Goal: Task Accomplishment & Management: Complete application form

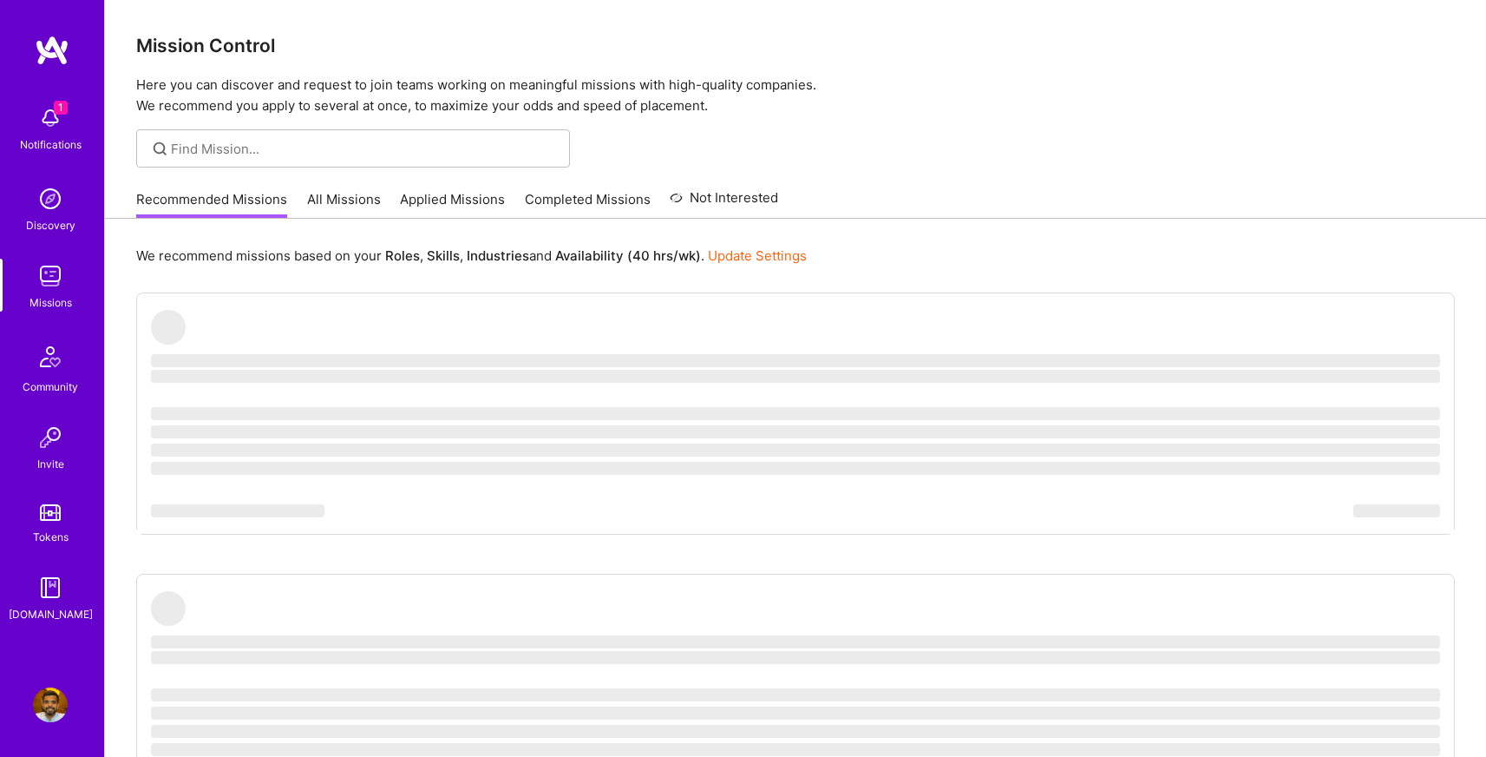
click at [469, 190] on link "Applied Missions" at bounding box center [452, 204] width 105 height 29
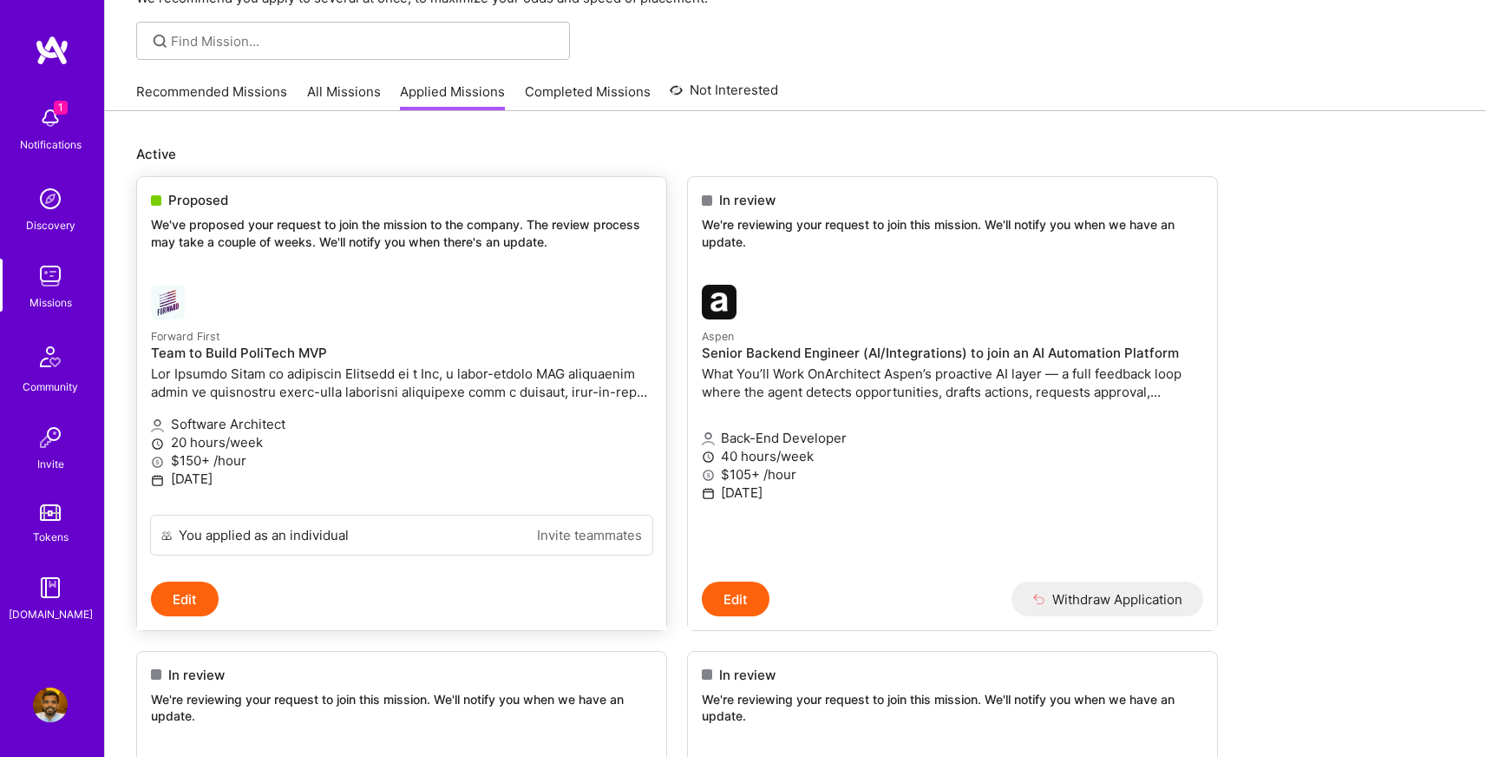
scroll to position [127, 0]
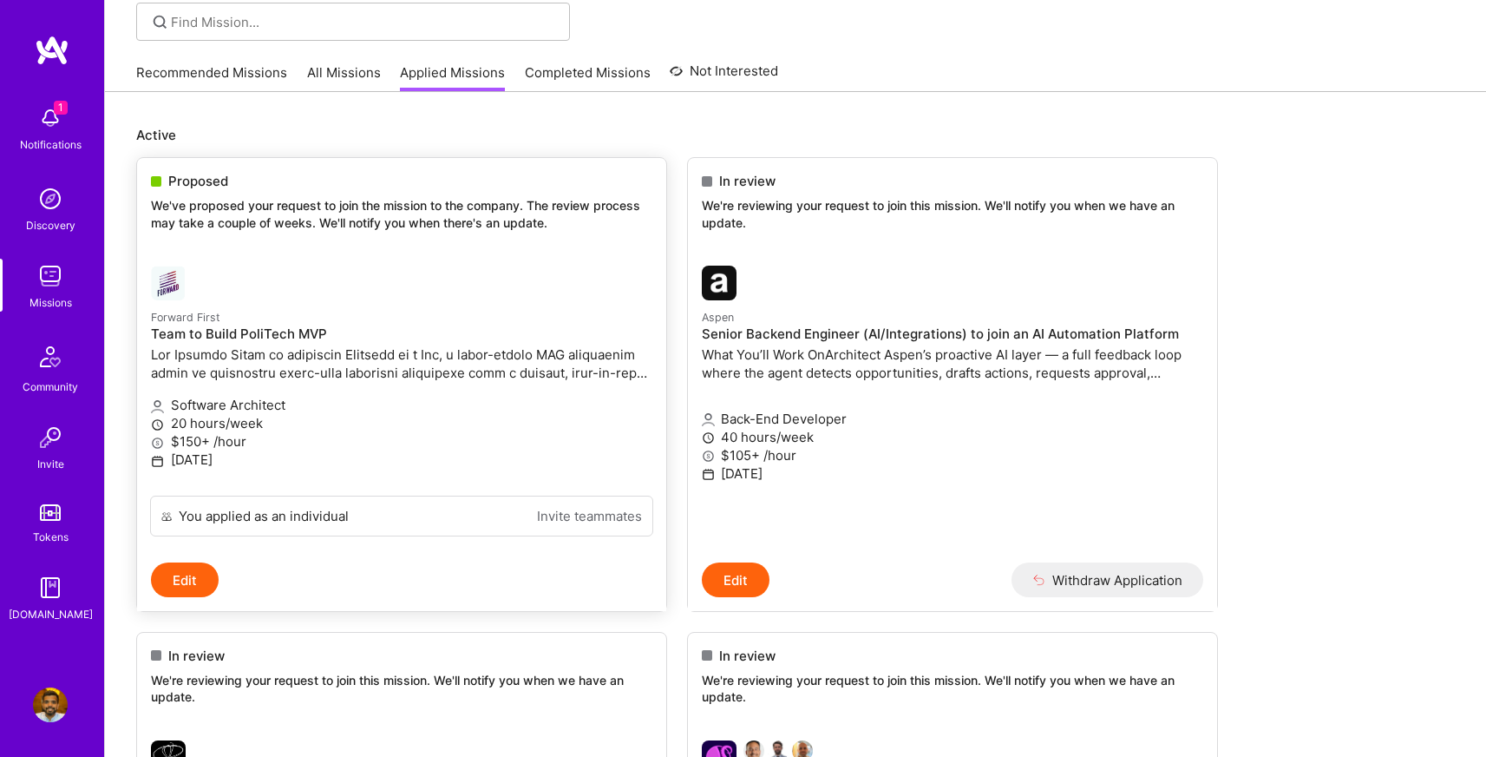
click at [344, 340] on h4 "Team to Build PoliTech MVP" at bounding box center [402, 334] width 502 height 16
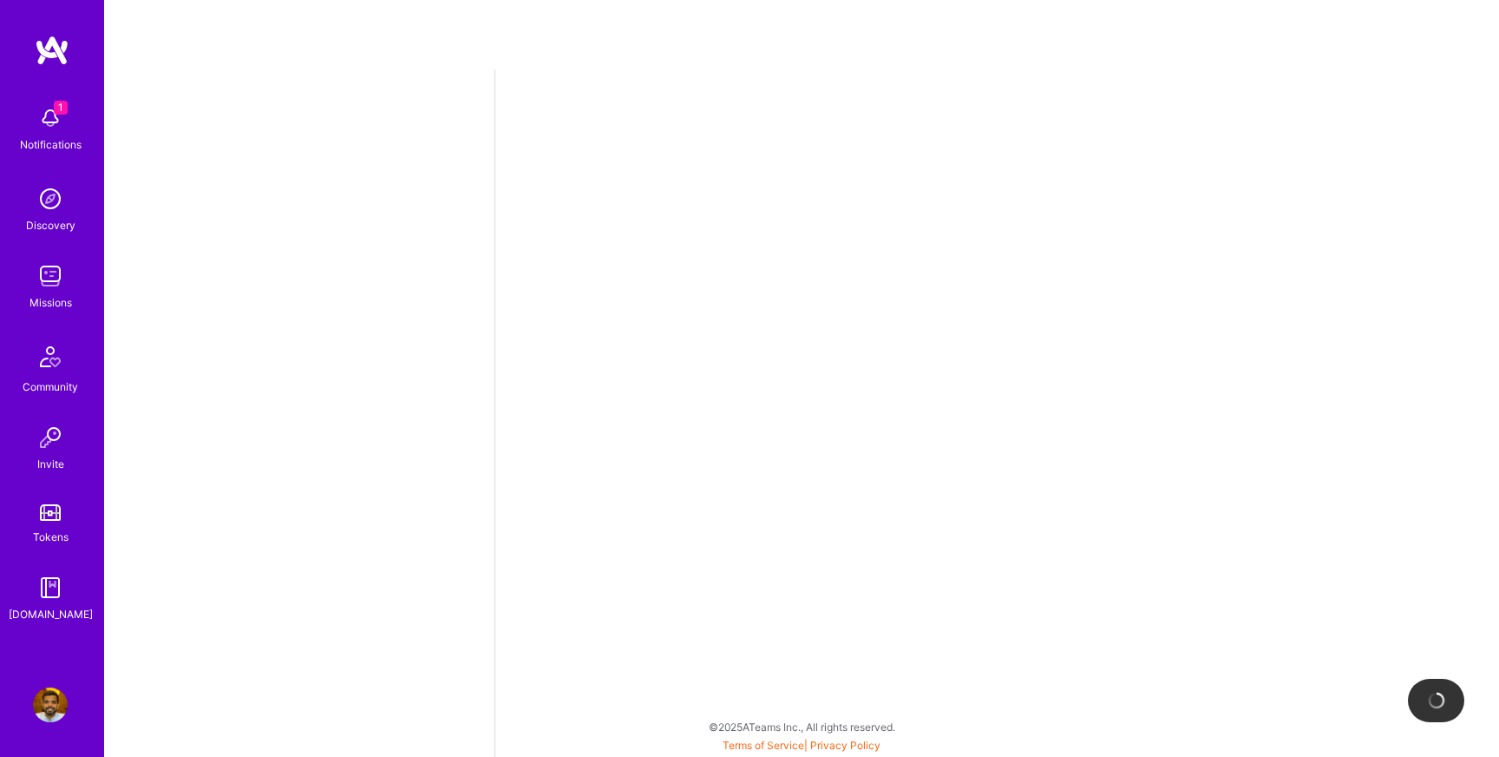
select select "US"
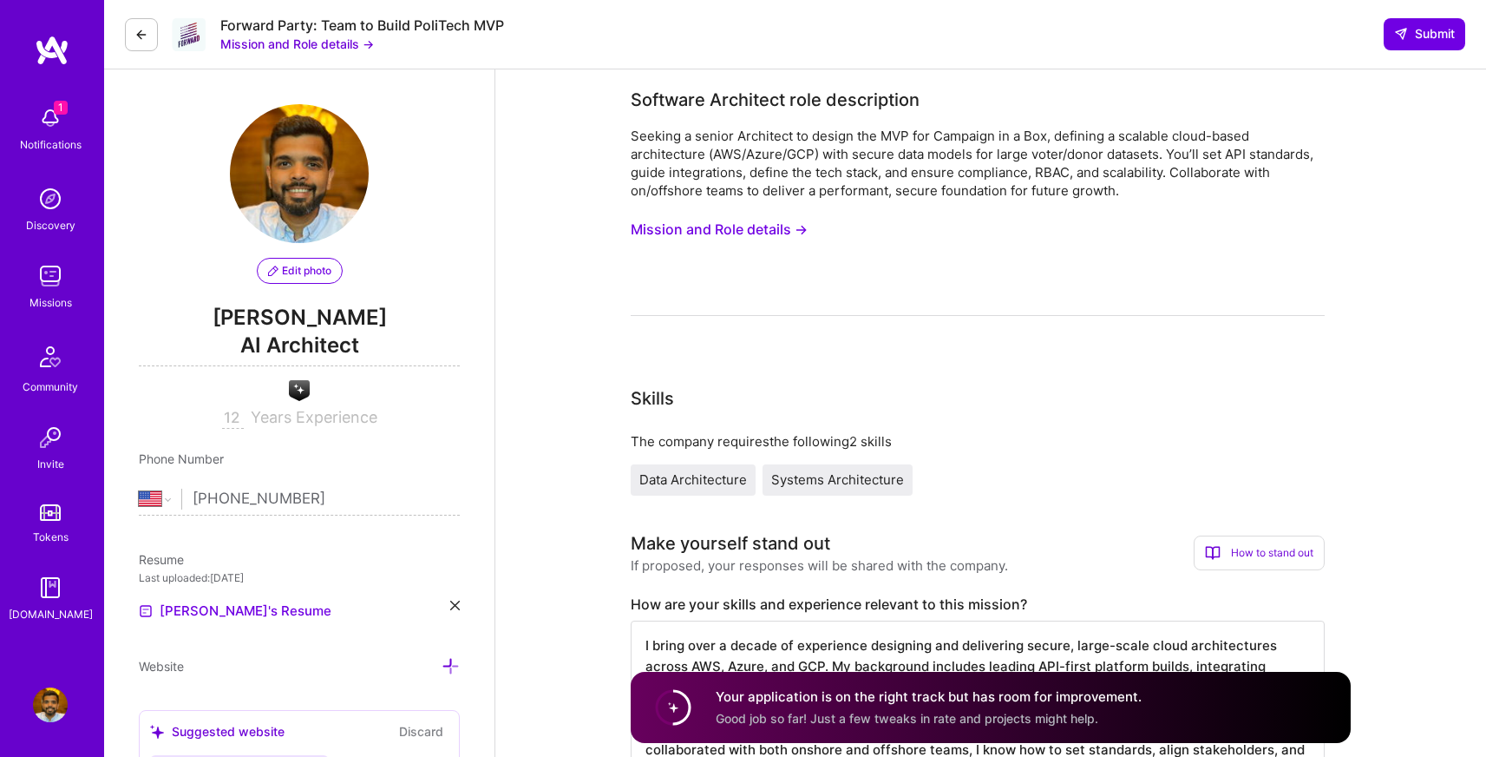
click at [725, 220] on button "Mission and Role details →" at bounding box center [719, 229] width 177 height 32
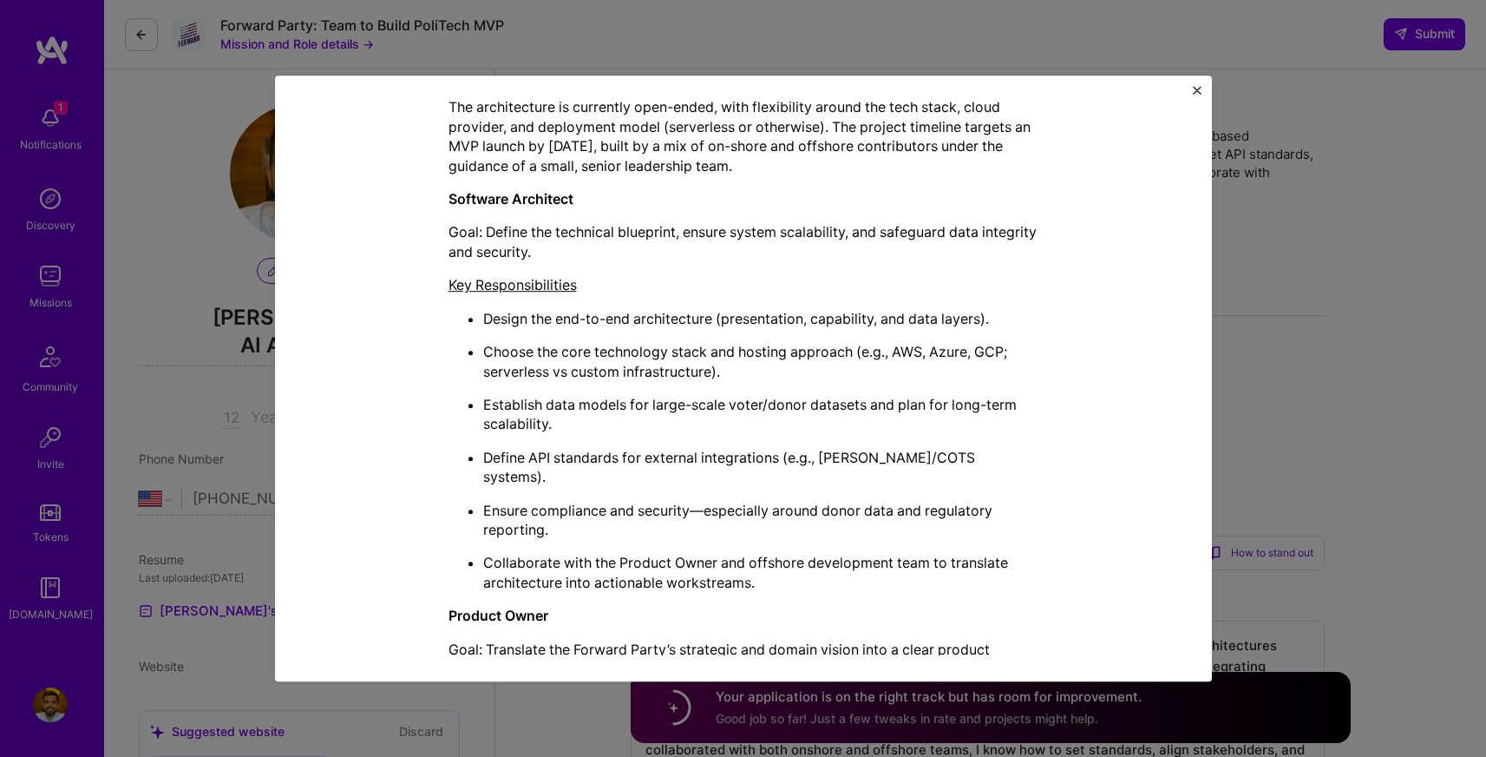
scroll to position [668, 0]
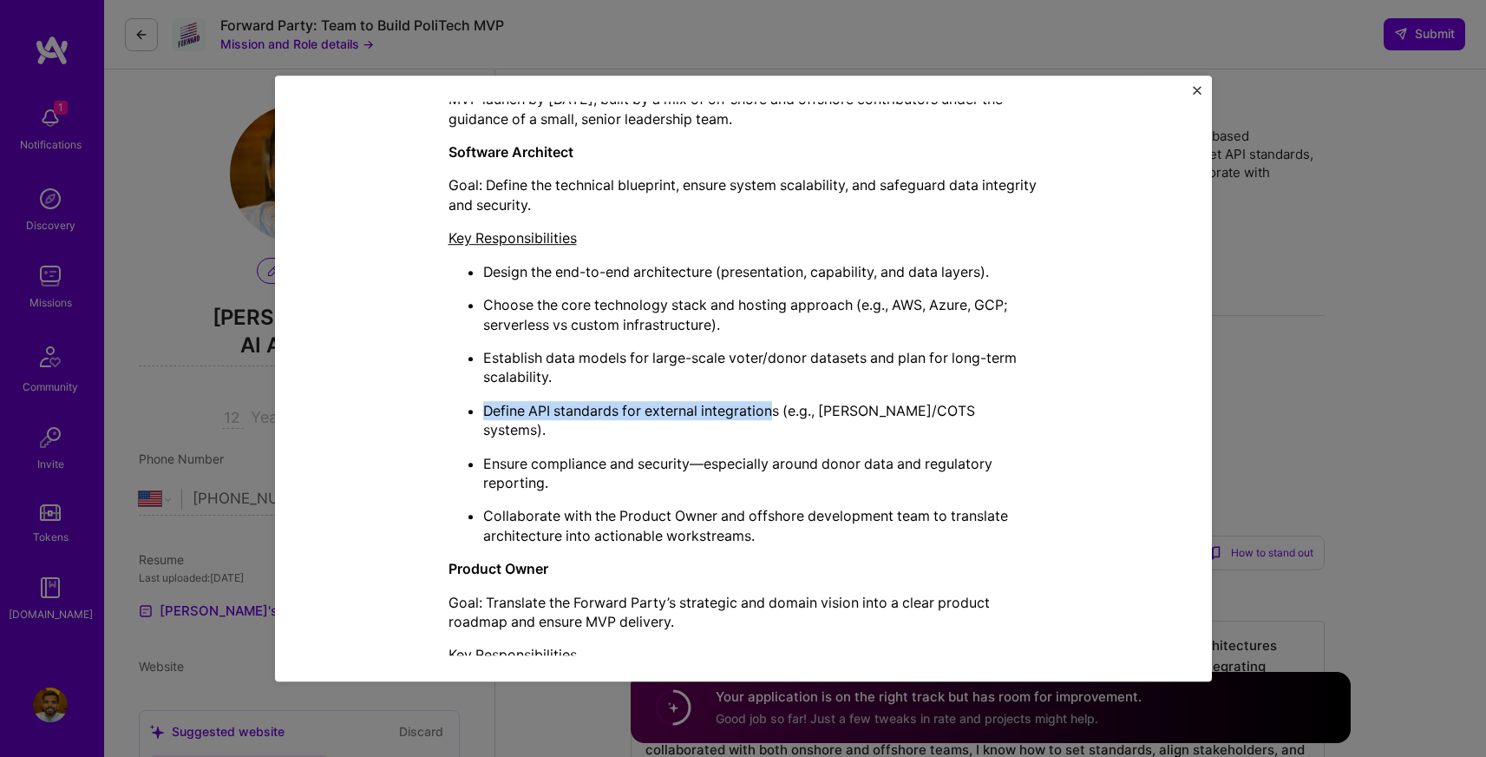
drag, startPoint x: 477, startPoint y: 410, endPoint x: 767, endPoint y: 410, distance: 289.8
click at [767, 410] on p "Define API standards for external integrations (e.g., [PERSON_NAME]/COTS system…" at bounding box center [760, 420] width 555 height 39
click at [816, 411] on p "Define API standards for external integrations (e.g., [PERSON_NAME]/COTS system…" at bounding box center [760, 420] width 555 height 39
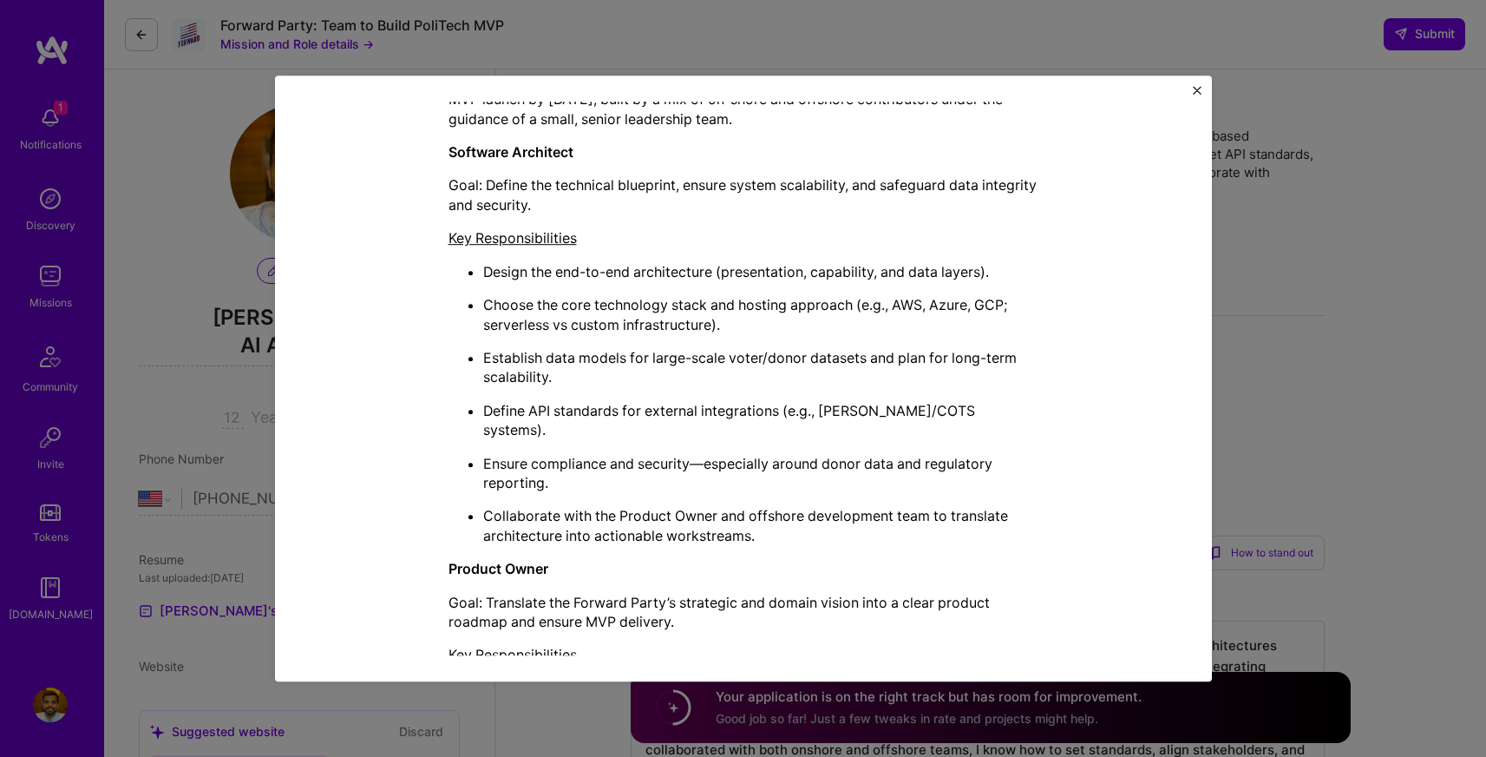
click at [652, 454] on p "Ensure compliance and security—especially around donor data and regulatory repo…" at bounding box center [760, 473] width 555 height 39
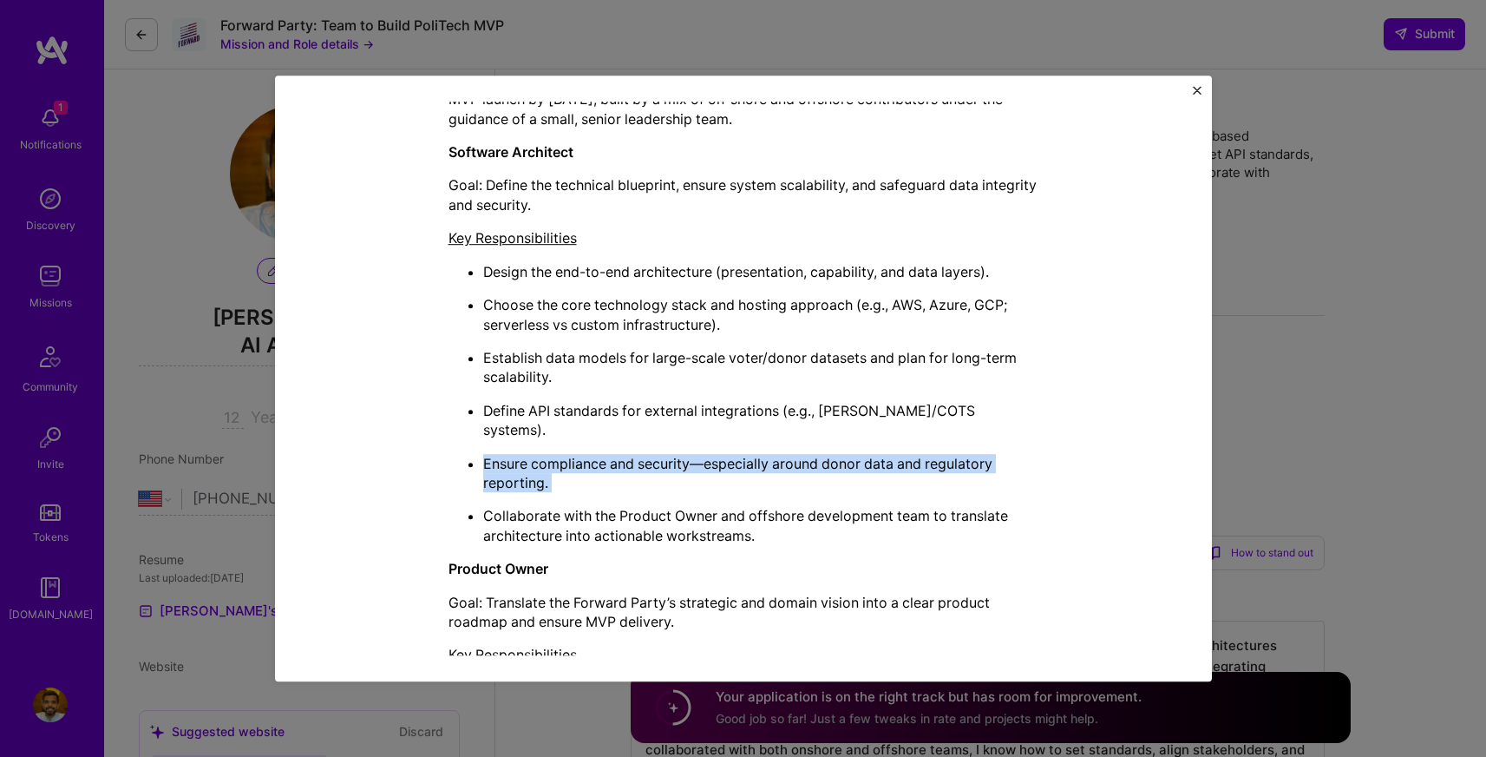
click at [652, 454] on p "Ensure compliance and security—especially around donor data and regulatory repo…" at bounding box center [760, 473] width 555 height 39
click at [615, 467] on p "Ensure compliance and security—especially around donor data and regulatory repo…" at bounding box center [760, 473] width 555 height 39
drag, startPoint x: 507, startPoint y: 444, endPoint x: 483, endPoint y: 436, distance: 24.7
click at [483, 454] on p "Ensure compliance and security—especially around donor data and regulatory repo…" at bounding box center [760, 473] width 555 height 39
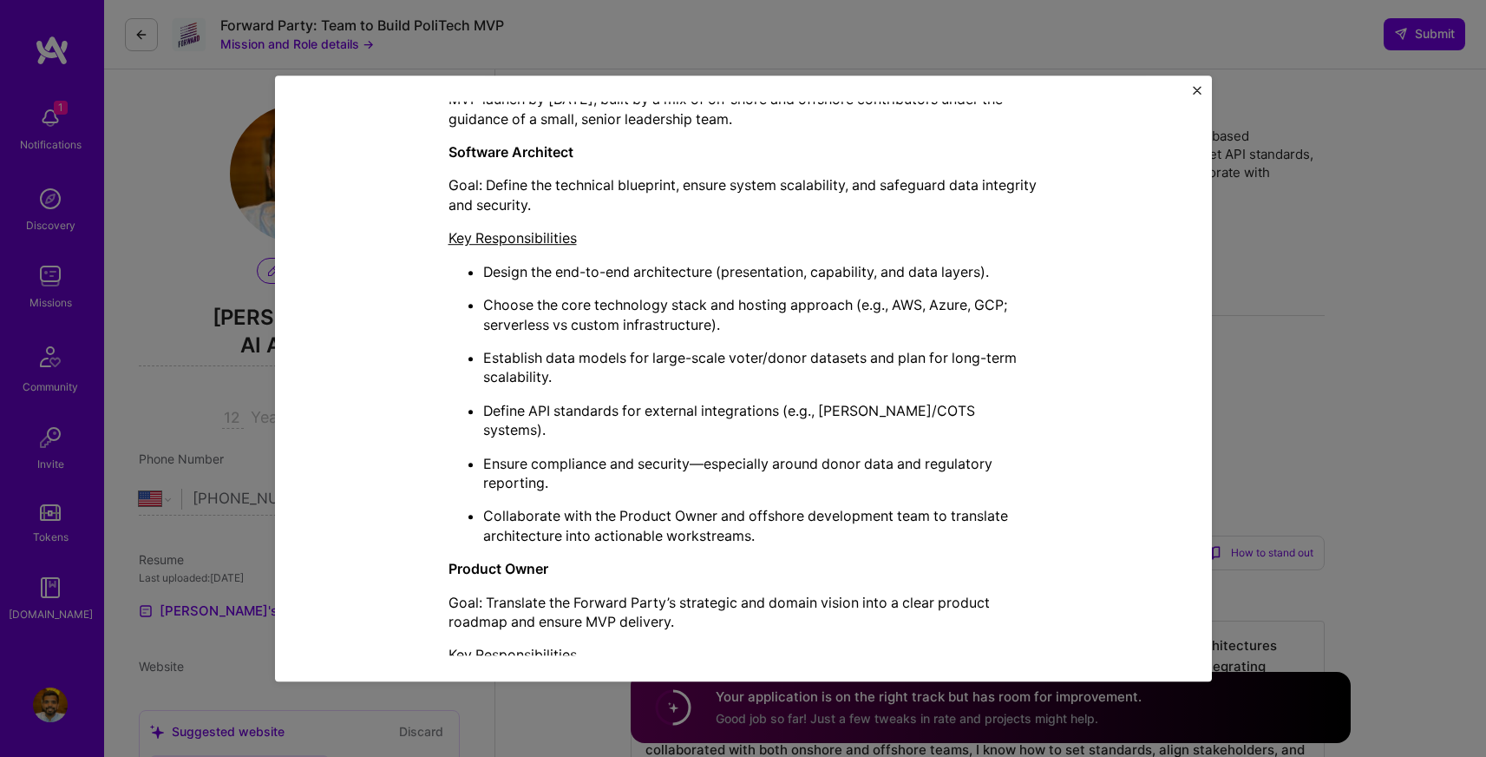
click at [565, 478] on ul "Design the end-to-end architecture (presentation, capability, and data layers).…" at bounding box center [744, 403] width 590 height 283
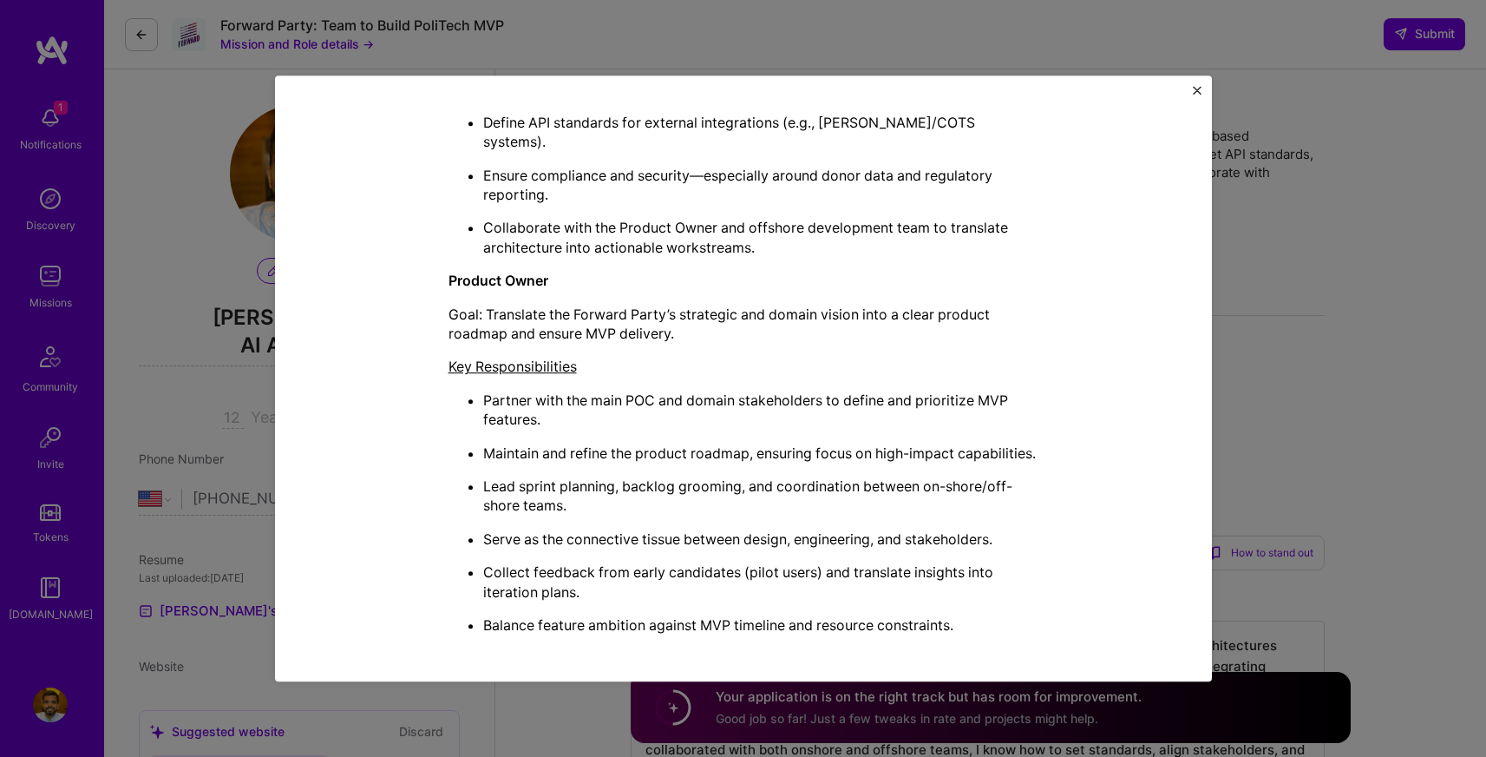
scroll to position [963, 0]
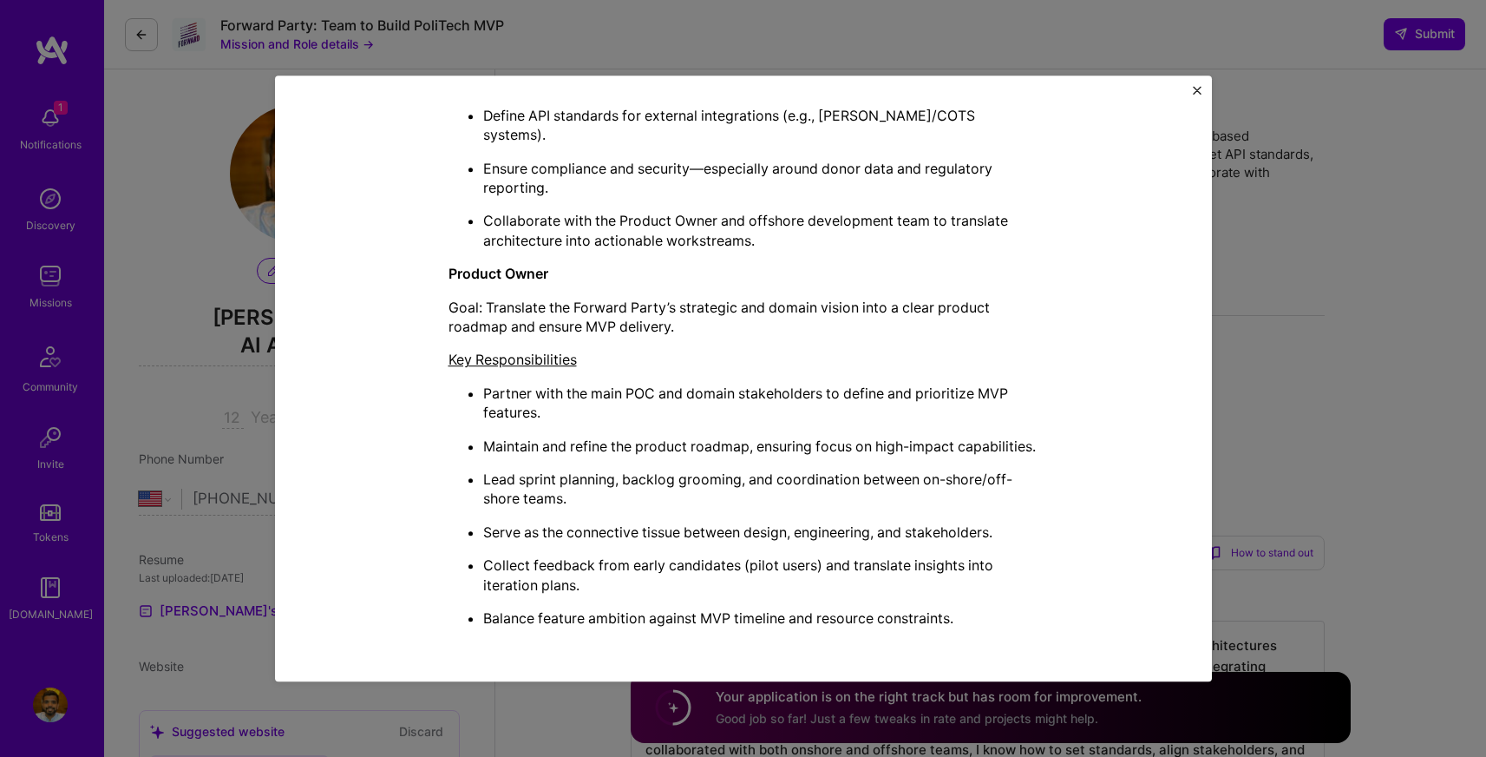
click at [673, 305] on p "Goal: Translate the Forward Party’s strategic and domain vision into a clear pr…" at bounding box center [744, 317] width 590 height 39
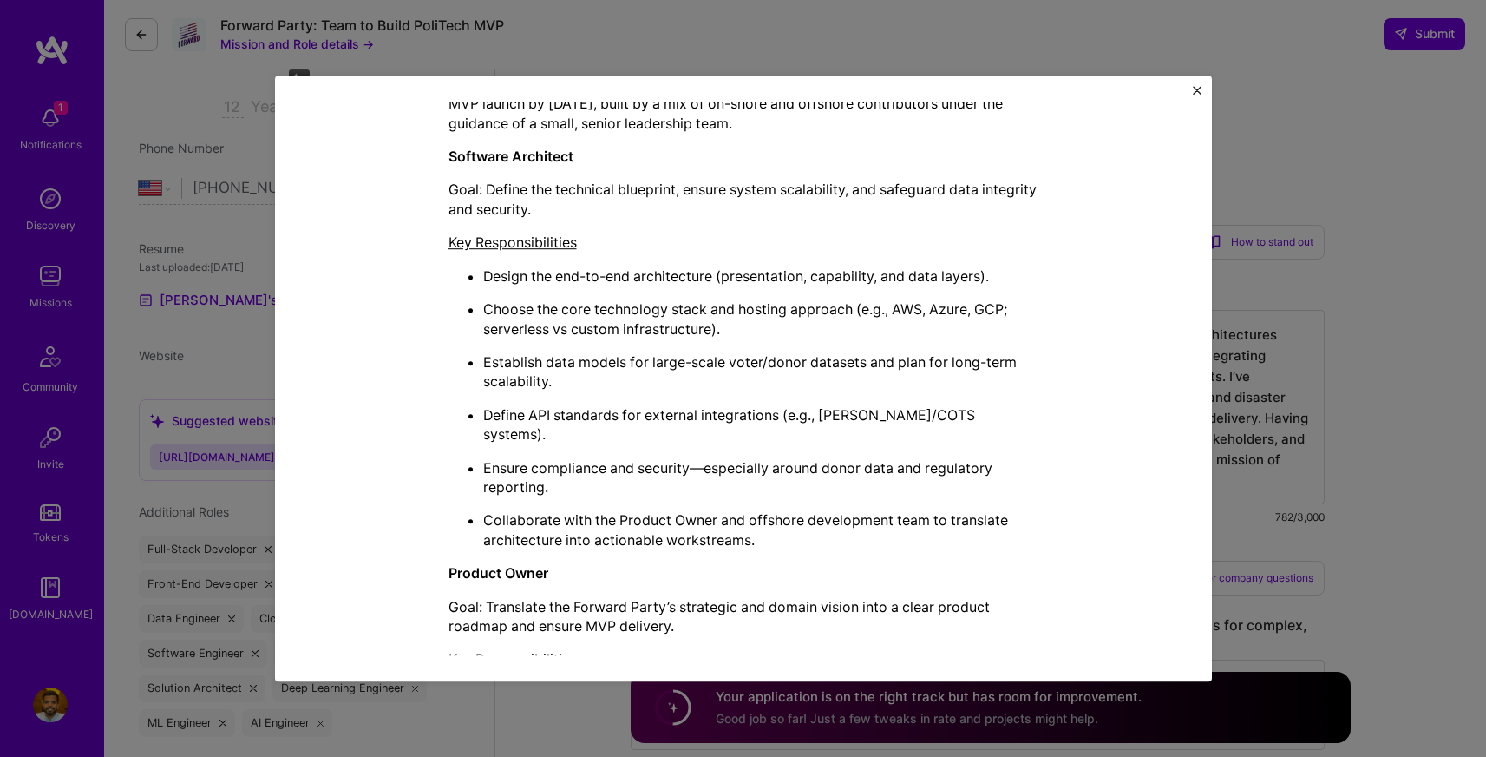
scroll to position [659, 0]
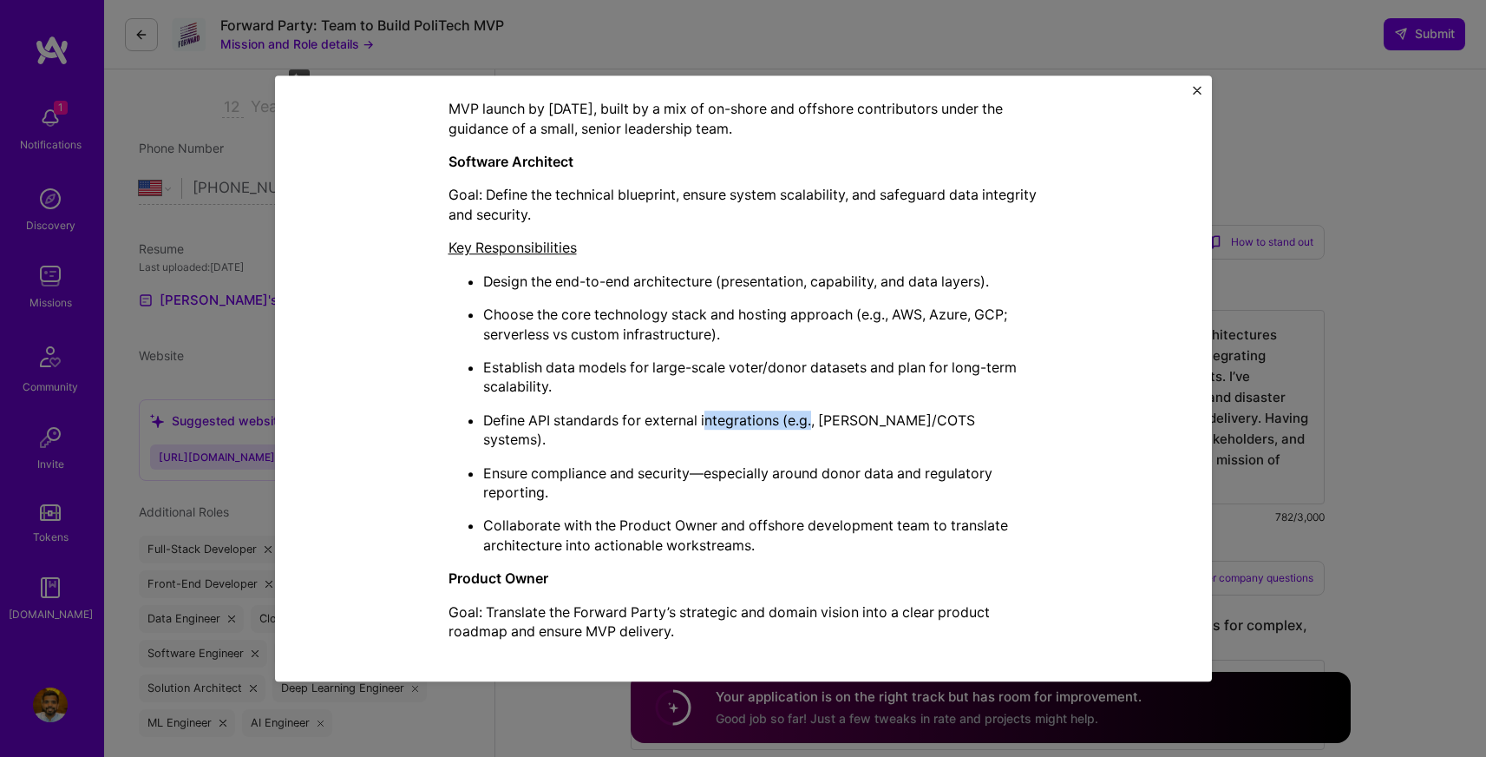
drag, startPoint x: 699, startPoint y: 423, endPoint x: 810, endPoint y: 422, distance: 110.2
click at [810, 422] on p "Define API standards for external integrations (e.g., [PERSON_NAME]/COTS system…" at bounding box center [760, 429] width 555 height 39
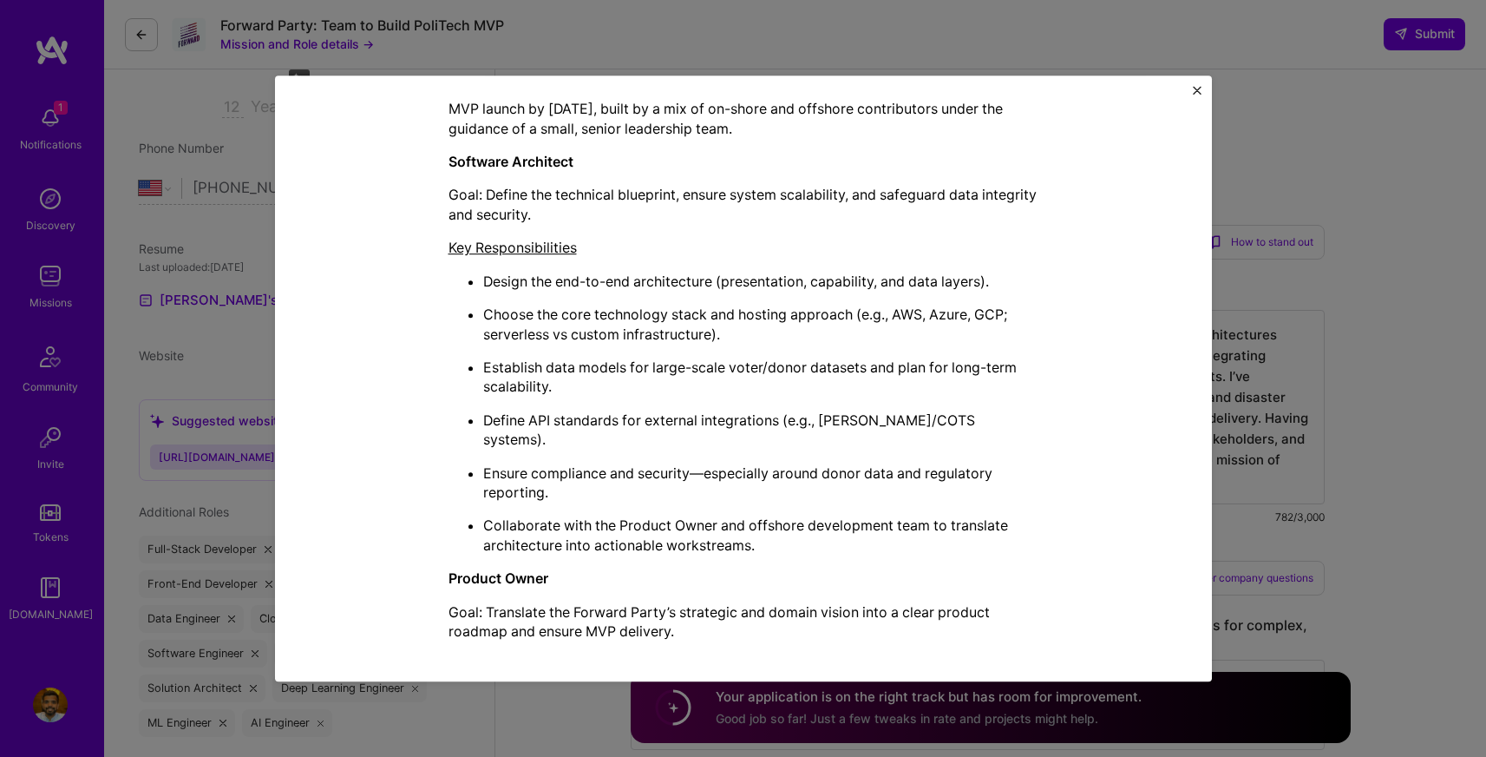
click at [627, 334] on p "Choose the core technology stack and hosting approach (e.g., AWS, Azure, GCP; s…" at bounding box center [760, 324] width 555 height 39
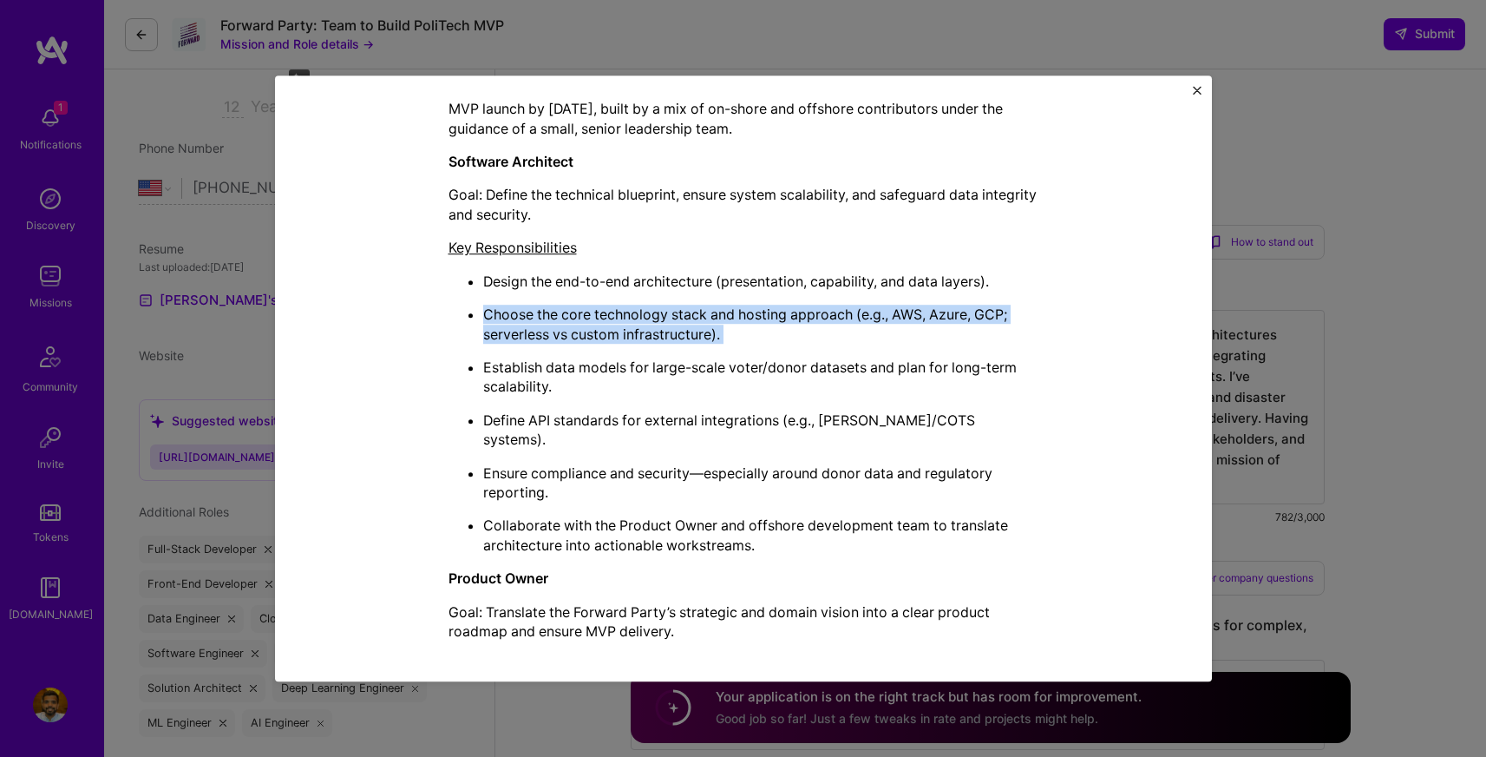
click at [627, 334] on p "Choose the core technology stack and hosting approach (e.g., AWS, Azure, GCP; s…" at bounding box center [760, 324] width 555 height 39
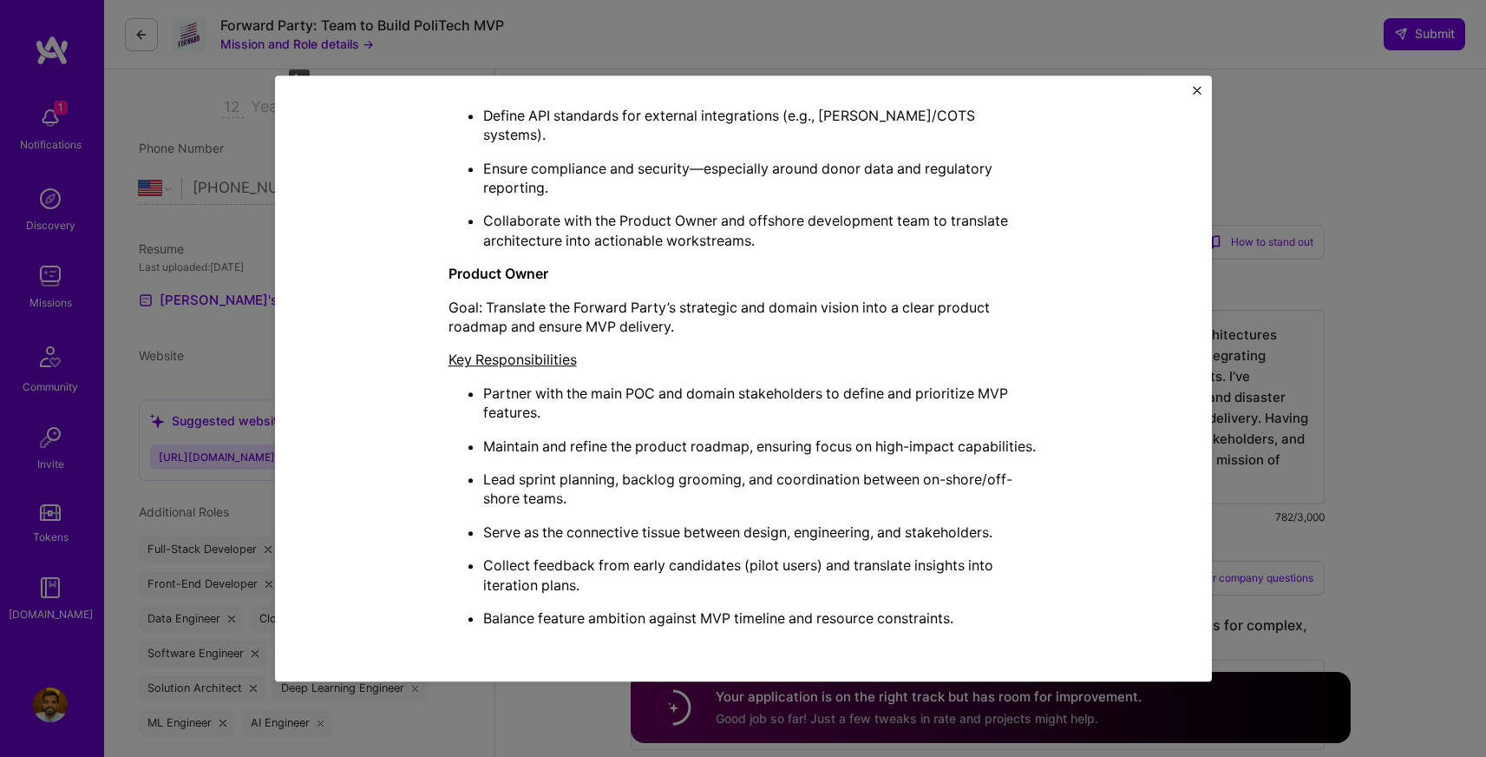
scroll to position [963, 0]
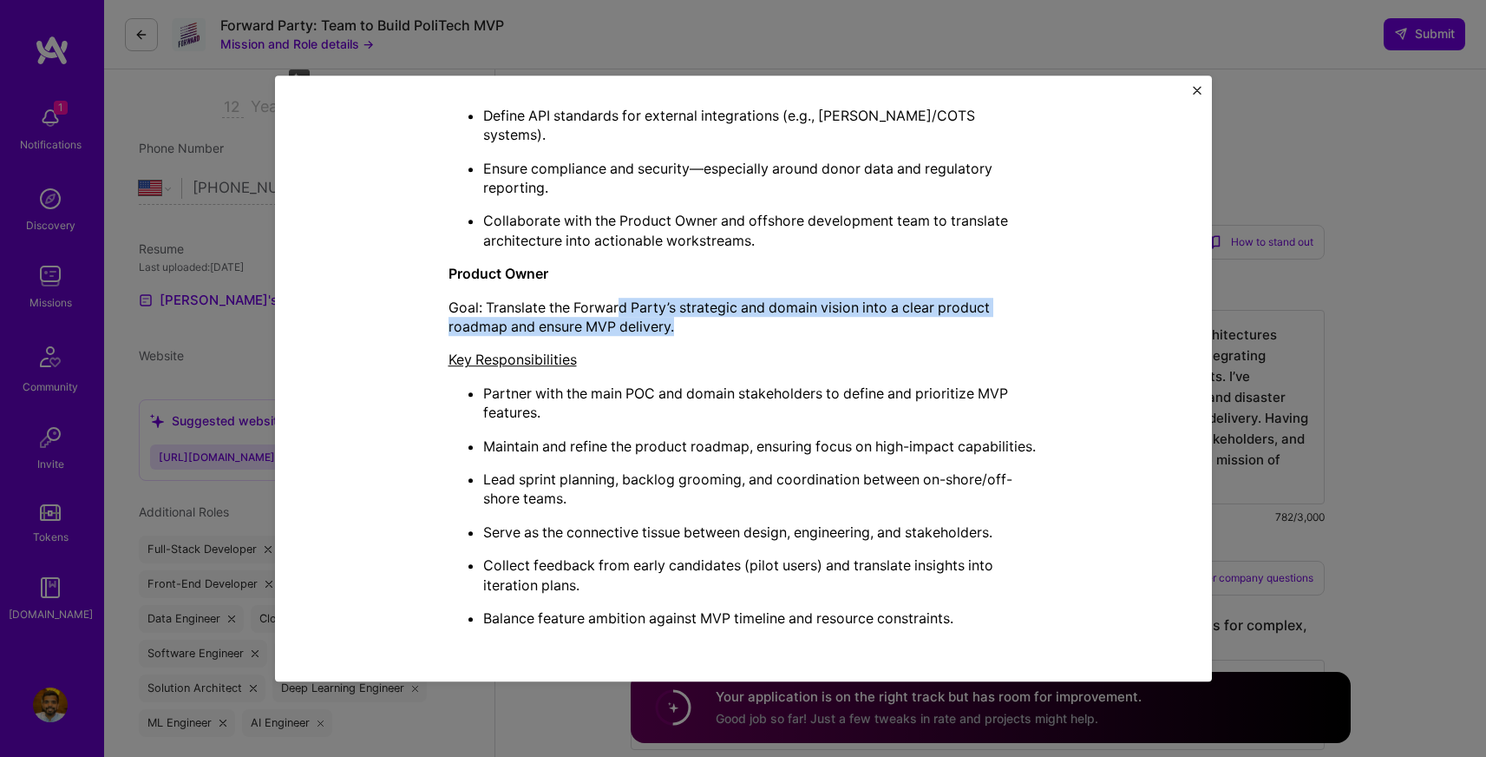
drag, startPoint x: 617, startPoint y: 284, endPoint x: 810, endPoint y: 299, distance: 194.1
click at [810, 299] on p "Goal: Translate the Forward Party’s strategic and domain vision into a clear pr…" at bounding box center [744, 317] width 590 height 39
click at [774, 313] on p "Goal: Translate the Forward Party’s strategic and domain vision into a clear pr…" at bounding box center [744, 317] width 590 height 39
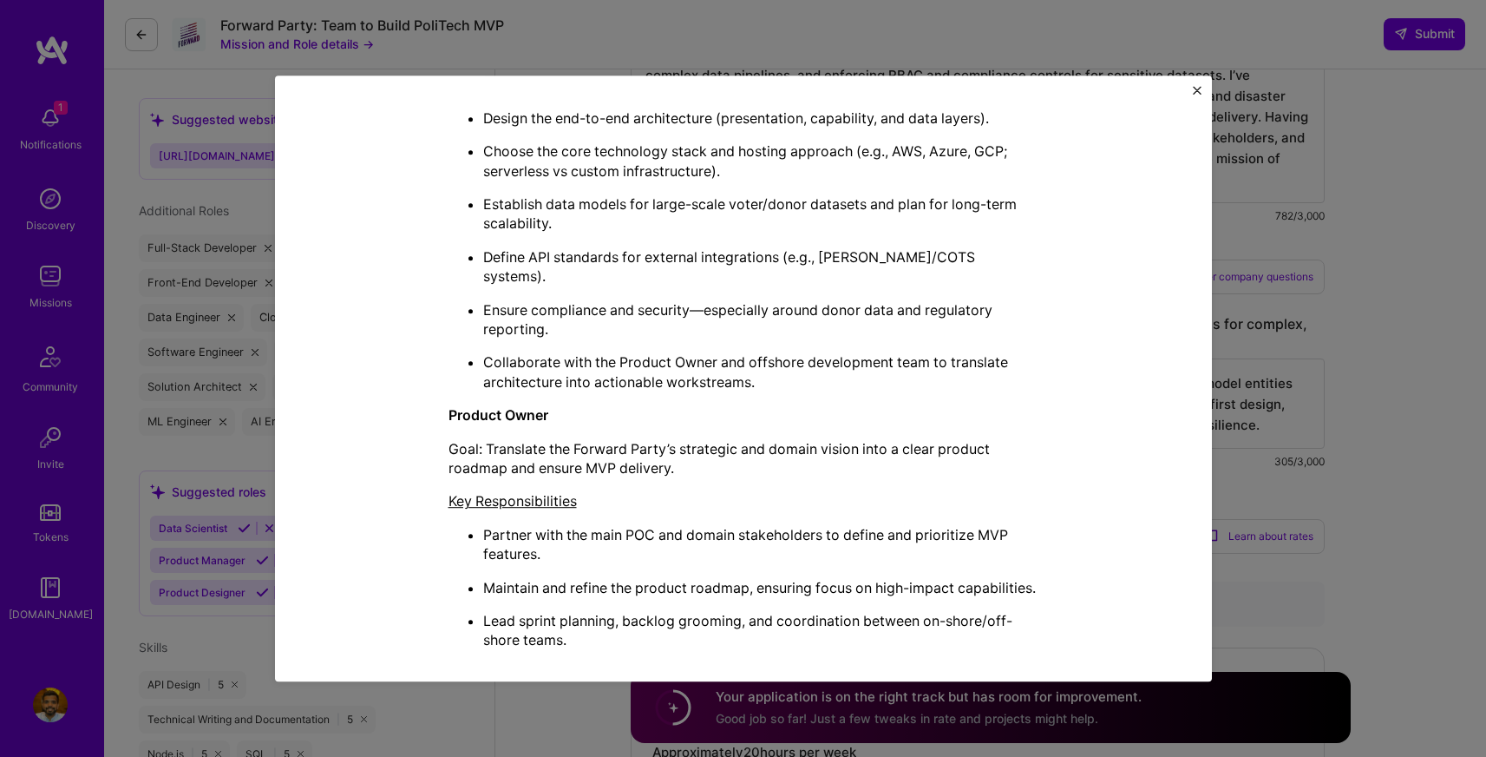
scroll to position [464, 0]
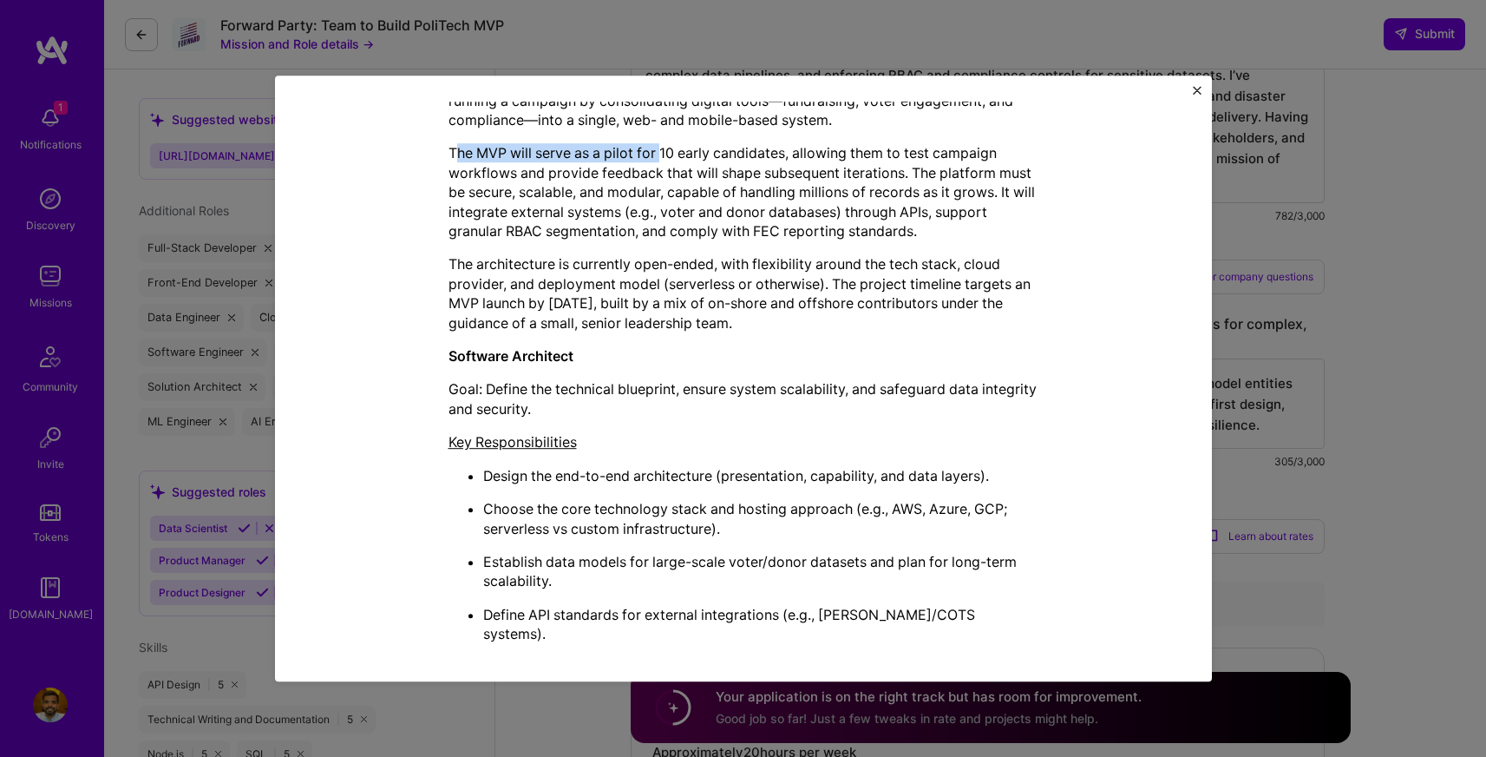
drag, startPoint x: 446, startPoint y: 154, endPoint x: 658, endPoint y: 160, distance: 211.8
click at [658, 160] on p "The MVP will serve as a pilot for 10 early candidates, allowing them to test ca…" at bounding box center [744, 192] width 590 height 97
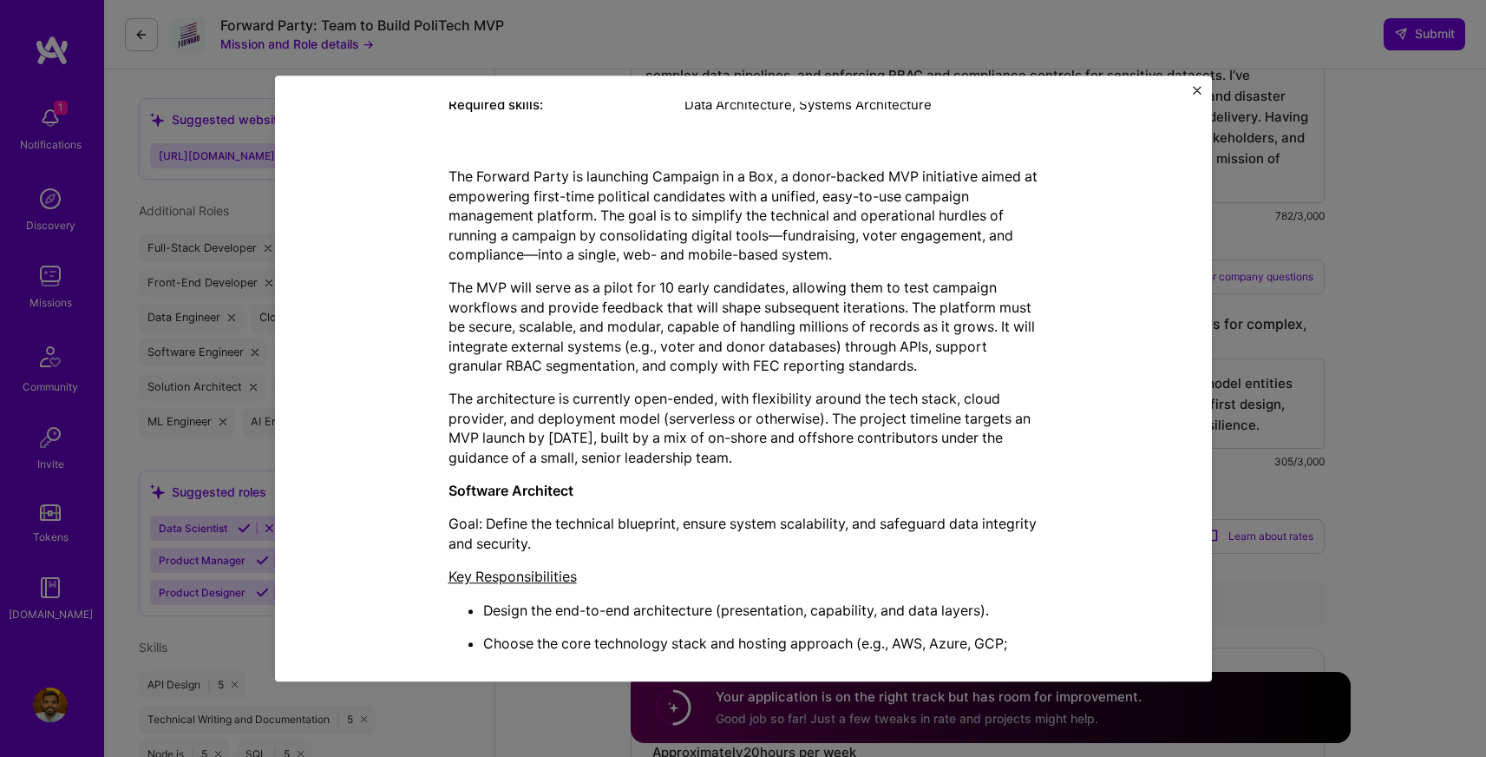
scroll to position [326, 0]
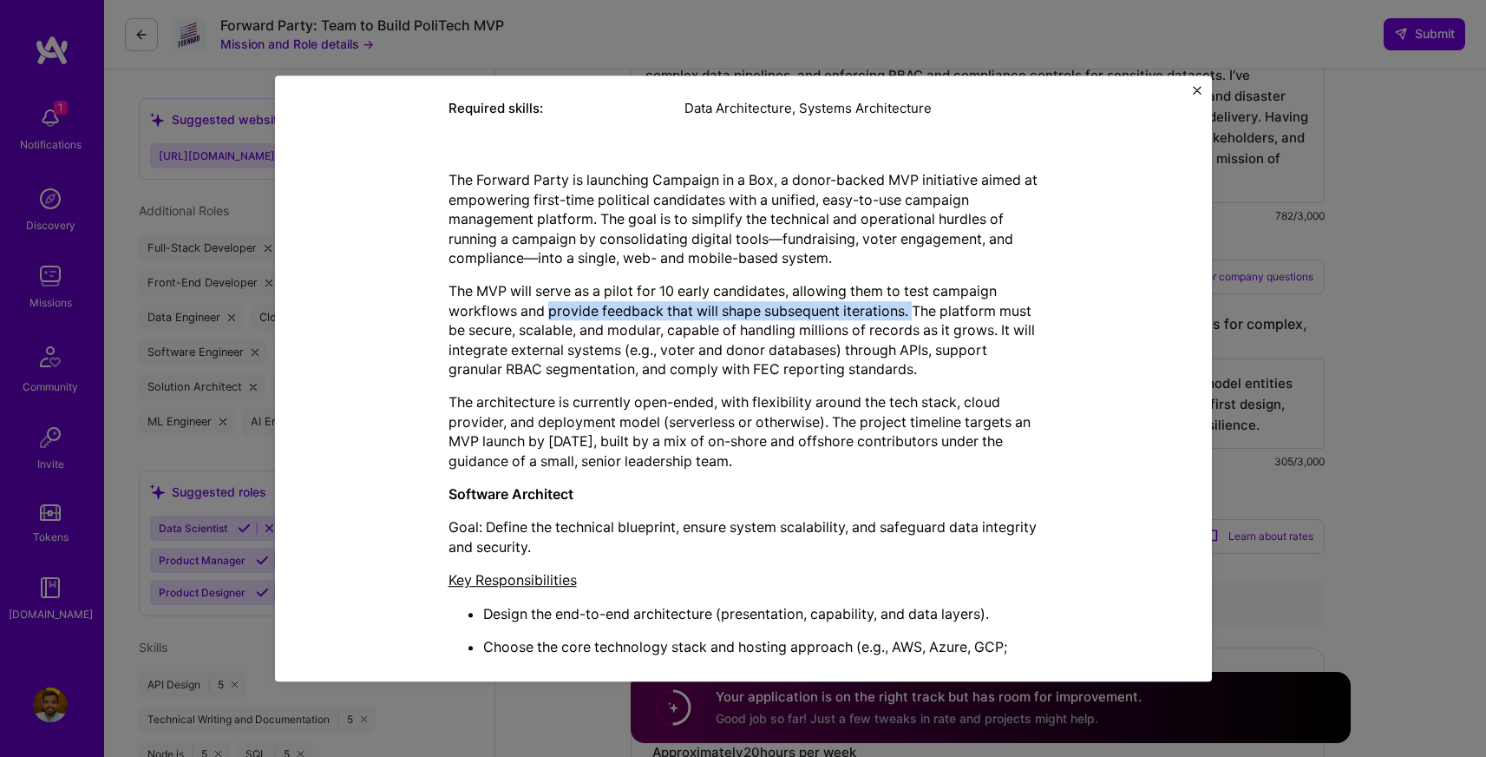
drag, startPoint x: 545, startPoint y: 312, endPoint x: 912, endPoint y: 305, distance: 367.1
click at [912, 305] on p "The MVP will serve as a pilot for 10 early candidates, allowing them to test ca…" at bounding box center [744, 330] width 590 height 97
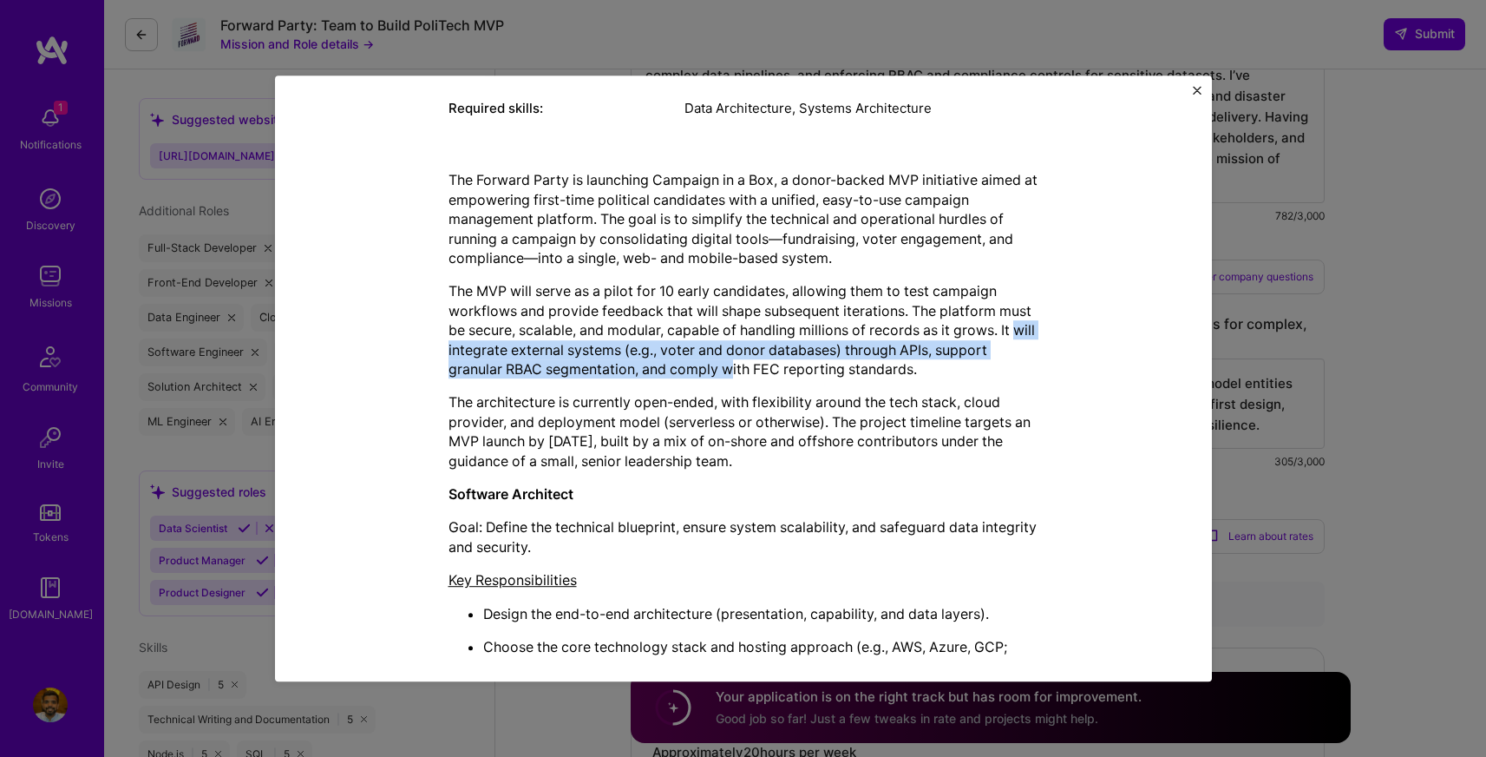
drag, startPoint x: 444, startPoint y: 350, endPoint x: 729, endPoint y: 369, distance: 285.3
click at [729, 369] on p "The MVP will serve as a pilot for 10 early candidates, allowing them to test ca…" at bounding box center [744, 330] width 590 height 97
click at [719, 376] on p "The MVP will serve as a pilot for 10 early candidates, allowing them to test ca…" at bounding box center [744, 330] width 590 height 97
drag, startPoint x: 804, startPoint y: 455, endPoint x: 328, endPoint y: 47, distance: 626.5
click at [398, 120] on div "Mission Description and Role Details Software Architect role description Seekin…" at bounding box center [743, 533] width 857 height 1489
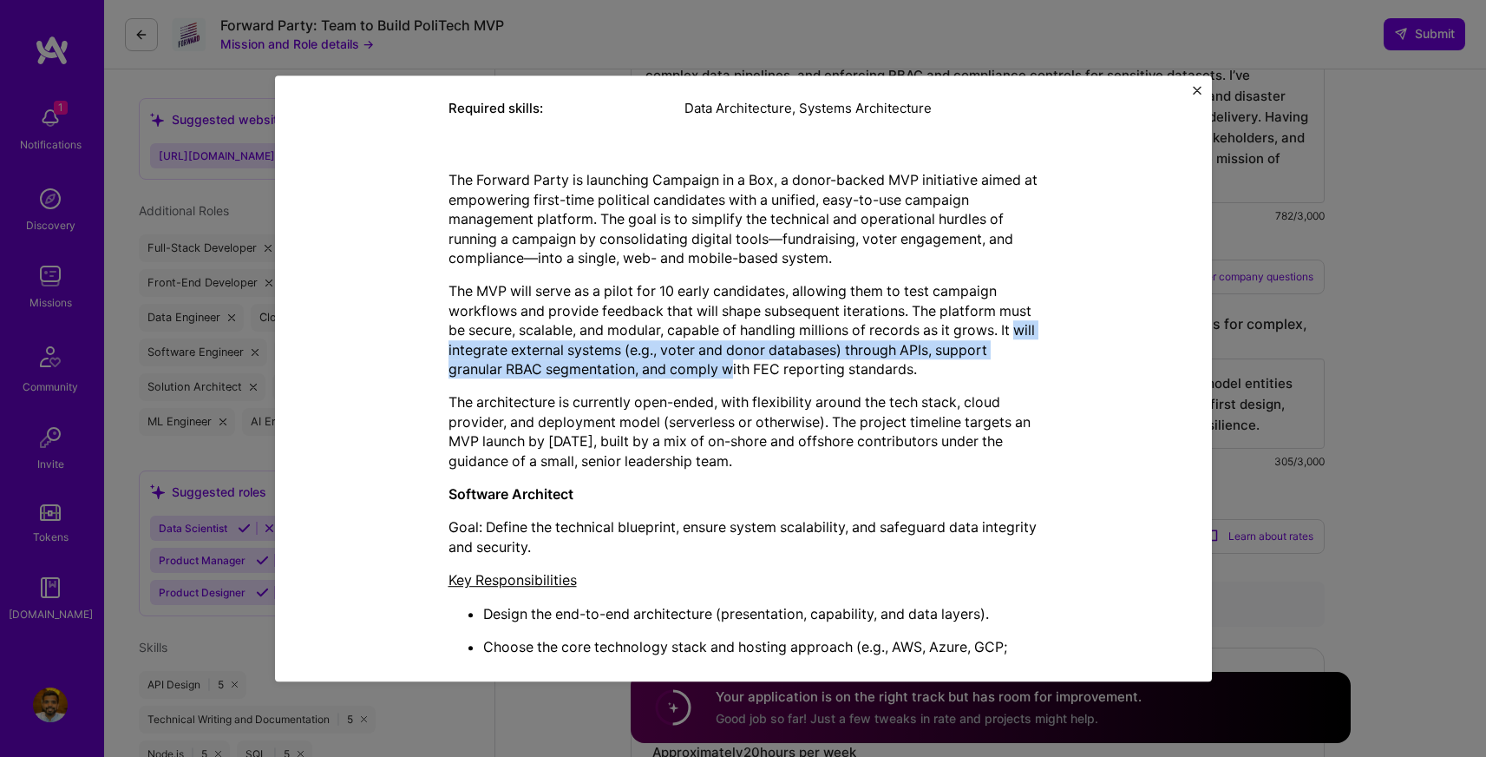
copy div "Lore Ipsumdolorsi, Ametcon Adipiscingel Sed Doeiusm Tempo in utlaboree Dolorema…"
click at [855, 393] on p "The architecture is currently open-ended, with flexibility around the tech stac…" at bounding box center [744, 432] width 590 height 78
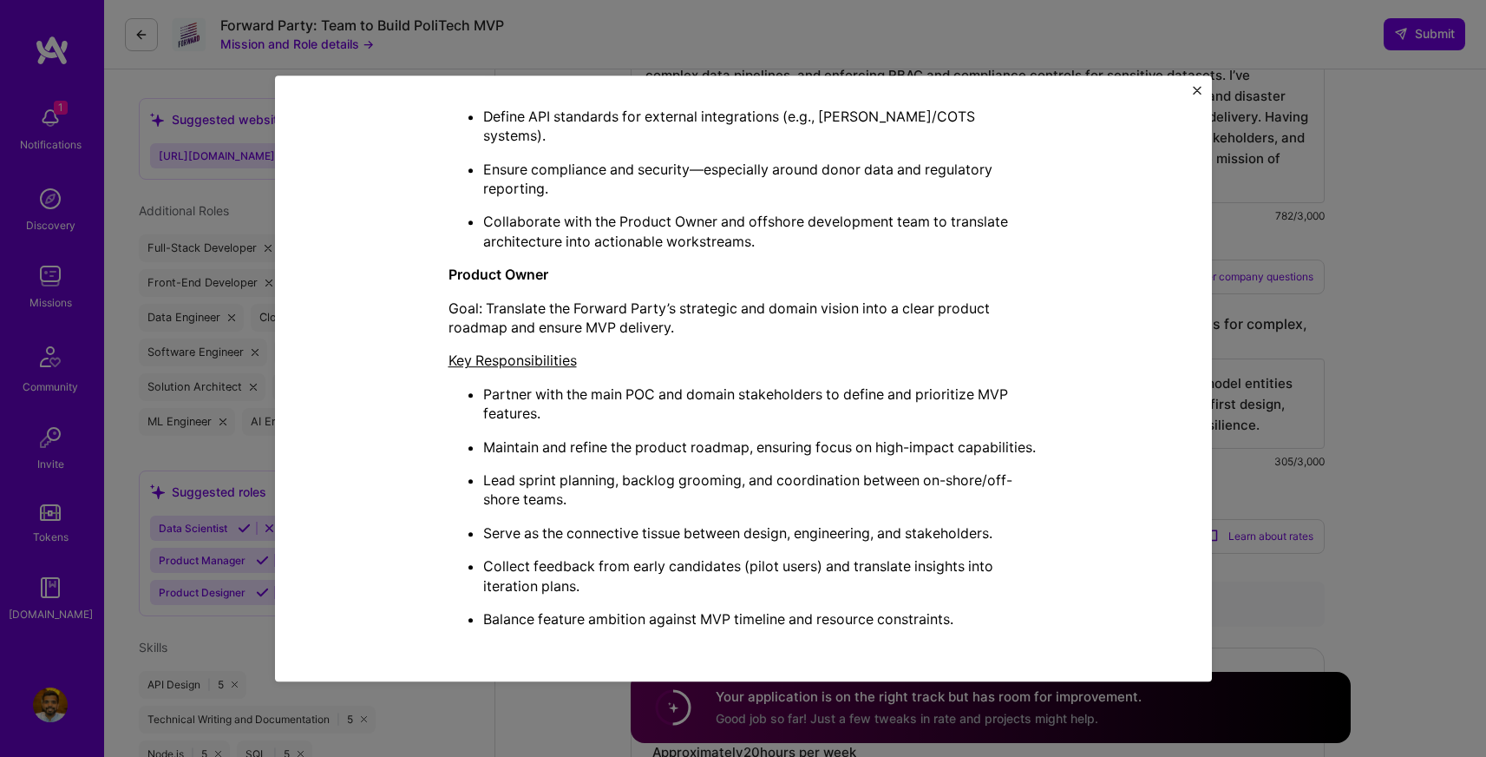
scroll to position [963, 0]
click at [1223, 378] on div "Mission Description and Role Details Software Architect role description Seekin…" at bounding box center [743, 378] width 1486 height 757
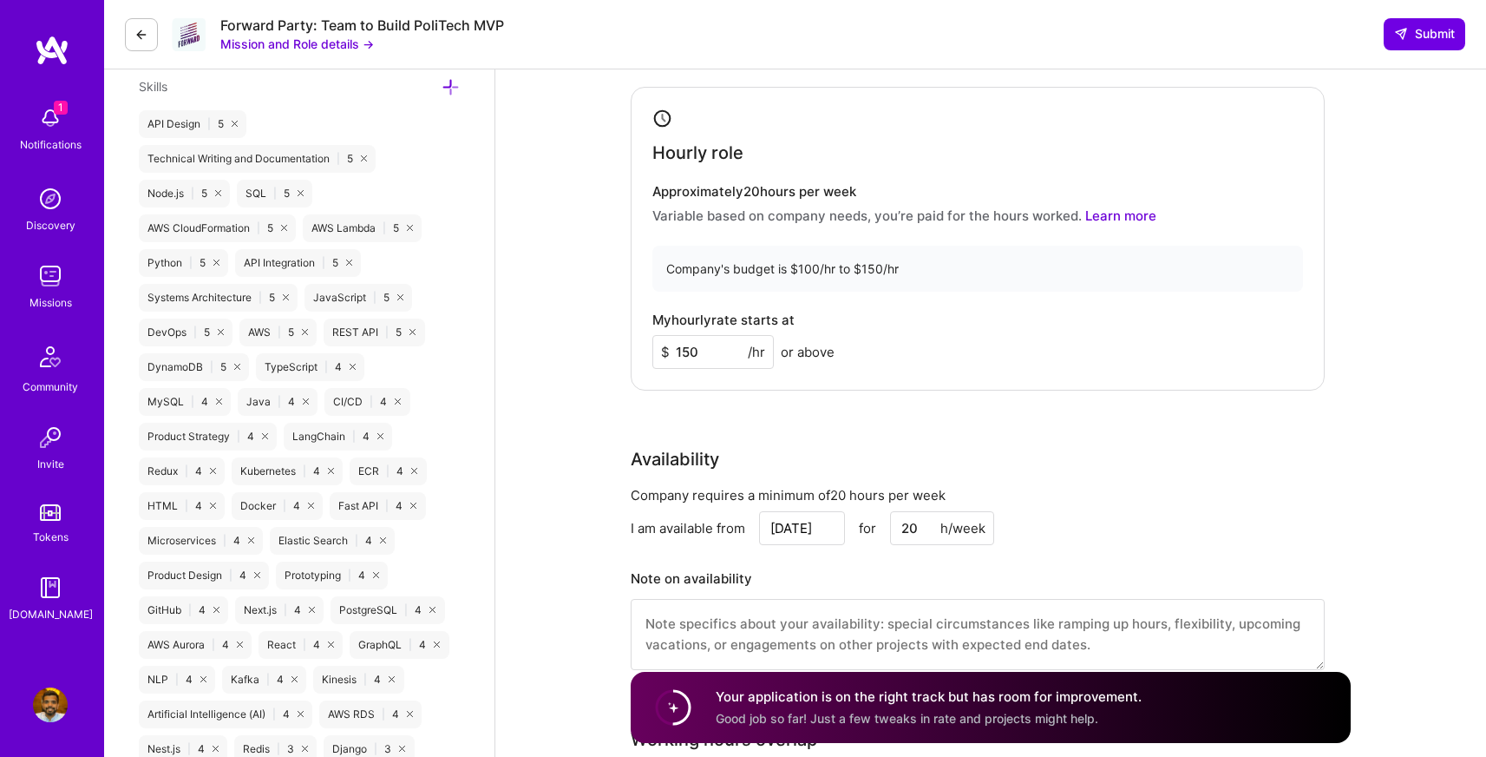
scroll to position [1150, 0]
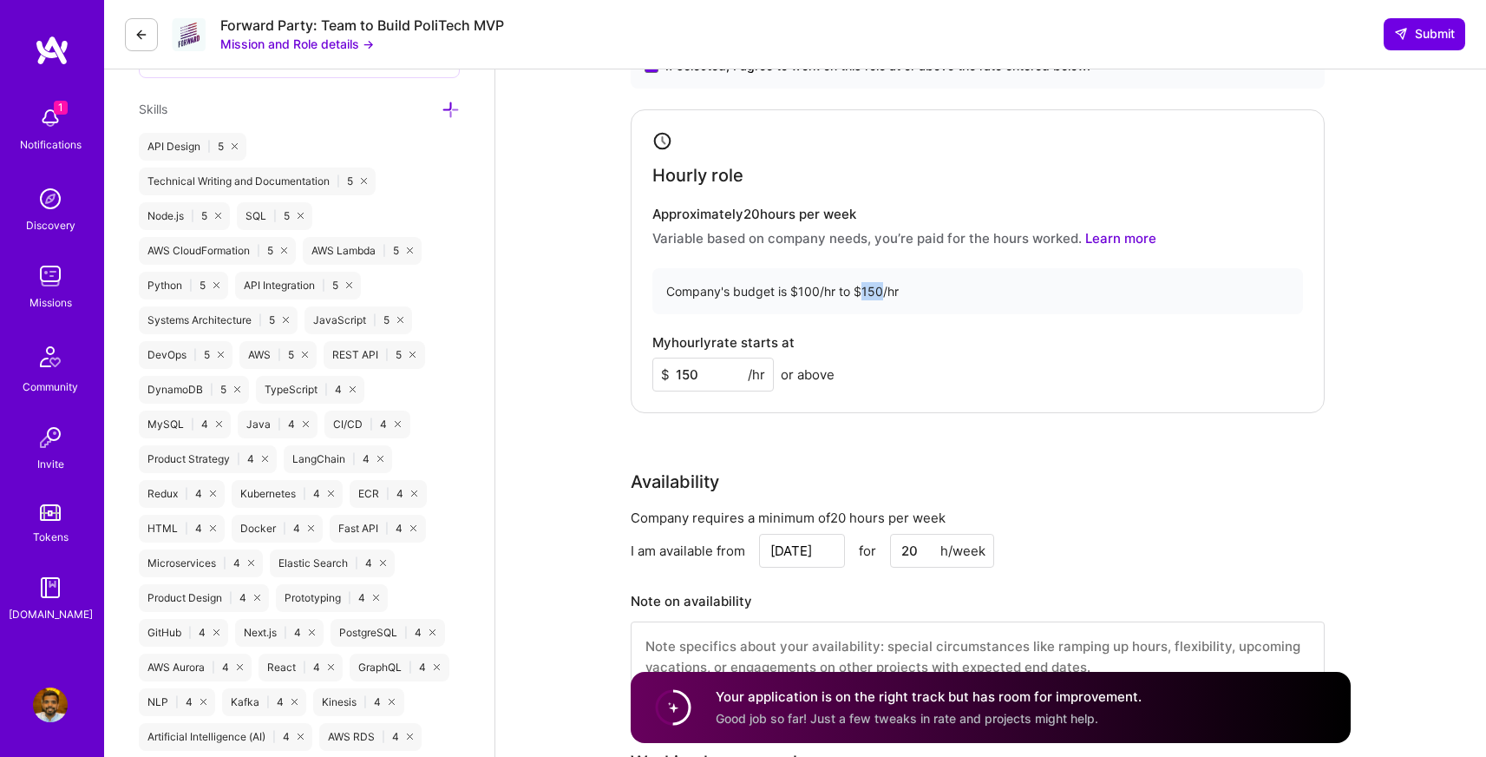
drag, startPoint x: 863, startPoint y: 289, endPoint x: 881, endPoint y: 291, distance: 18.3
click at [880, 290] on div "Company's budget is $100/hr to $150/hr" at bounding box center [978, 291] width 651 height 46
click at [883, 291] on div "Company's budget is $100/hr to $150/hr" at bounding box center [978, 291] width 651 height 46
drag, startPoint x: 880, startPoint y: 288, endPoint x: 861, endPoint y: 285, distance: 19.4
click at [861, 285] on div "Company's budget is $100/hr to $150/hr" at bounding box center [978, 291] width 651 height 46
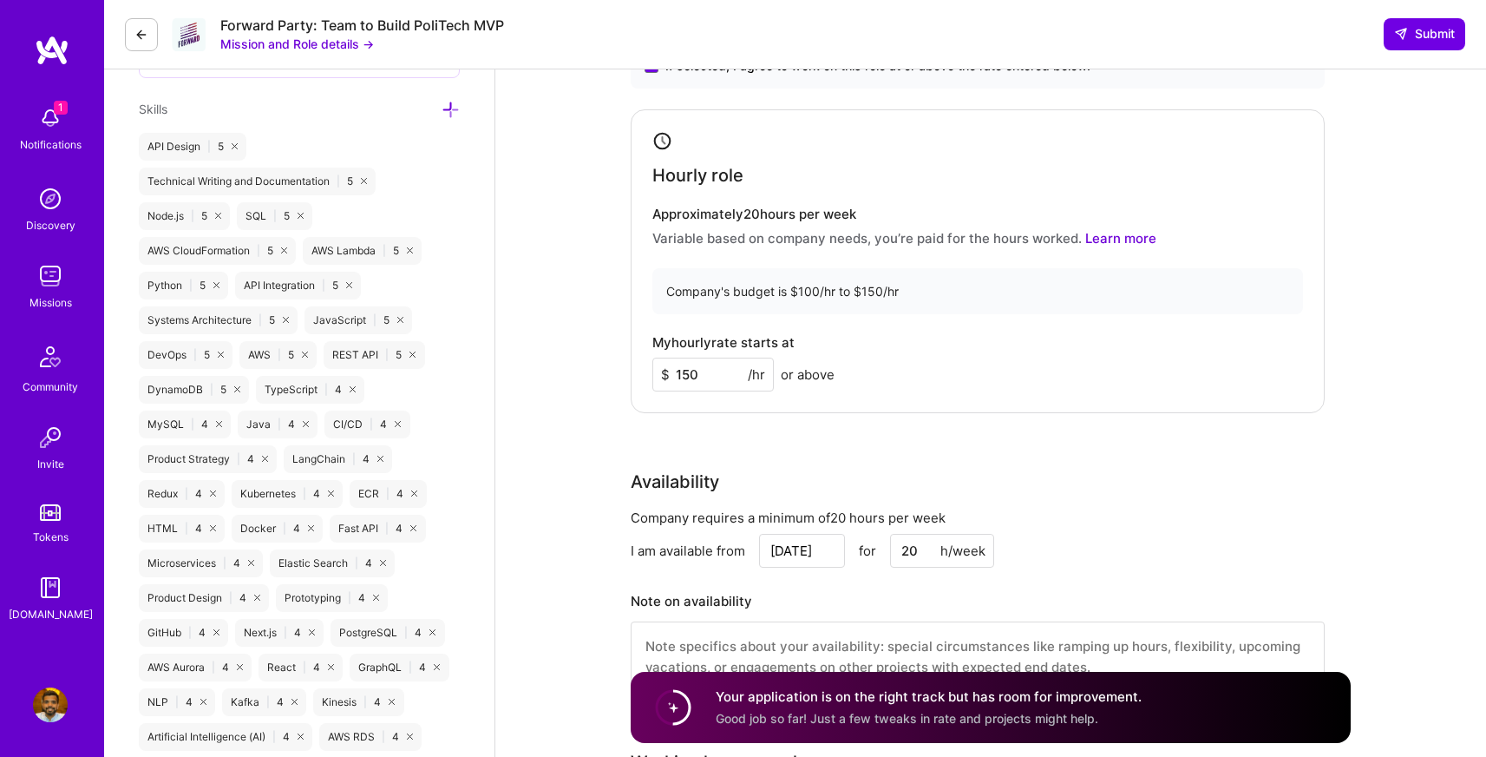
click at [869, 331] on div "Hourly role Approximately 20 hours per week Variable based on company needs, yo…" at bounding box center [978, 261] width 694 height 304
click at [715, 369] on input "150" at bounding box center [713, 375] width 121 height 34
click at [835, 349] on div "My hourly rate starts at $ 150 /hr or above" at bounding box center [978, 363] width 651 height 56
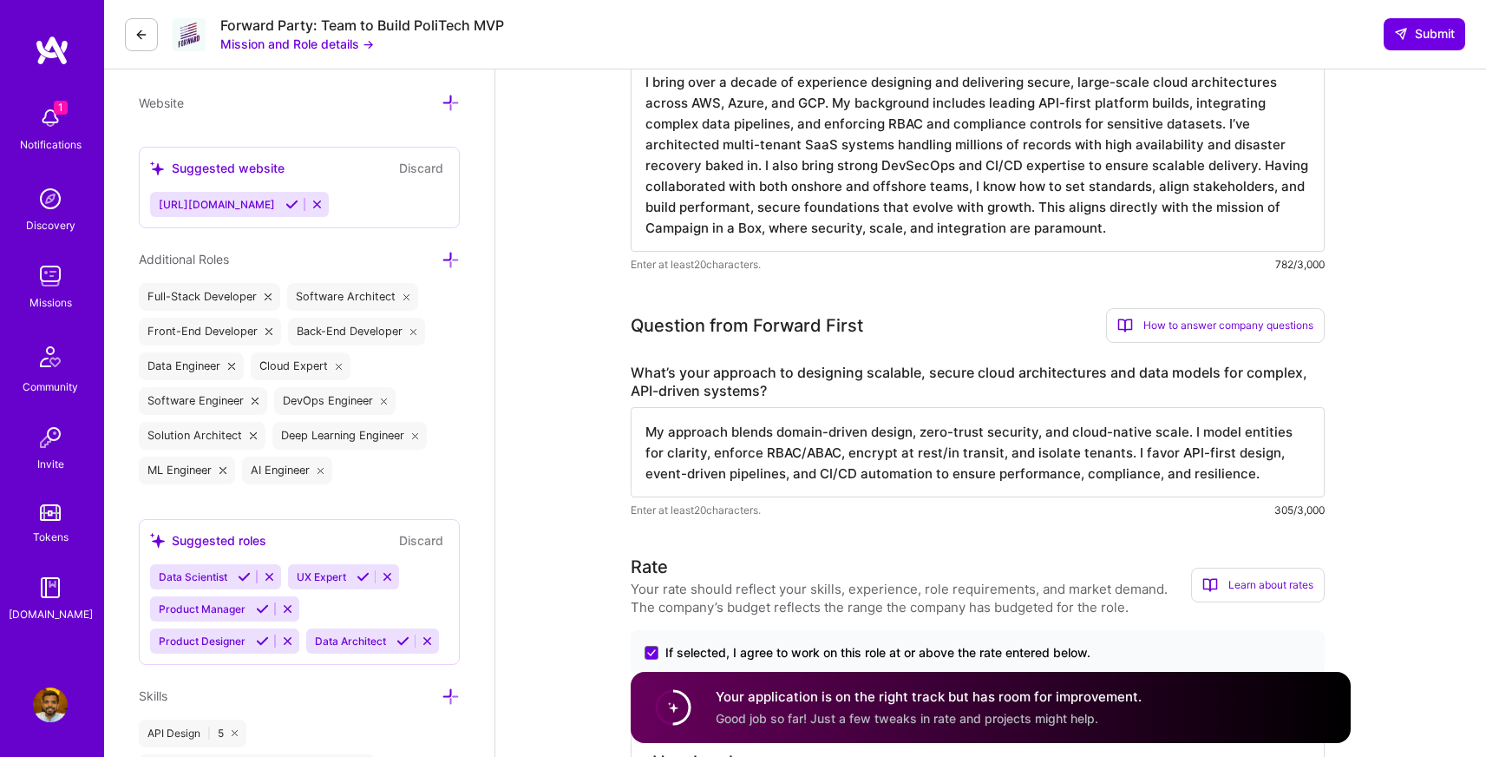
scroll to position [567, 0]
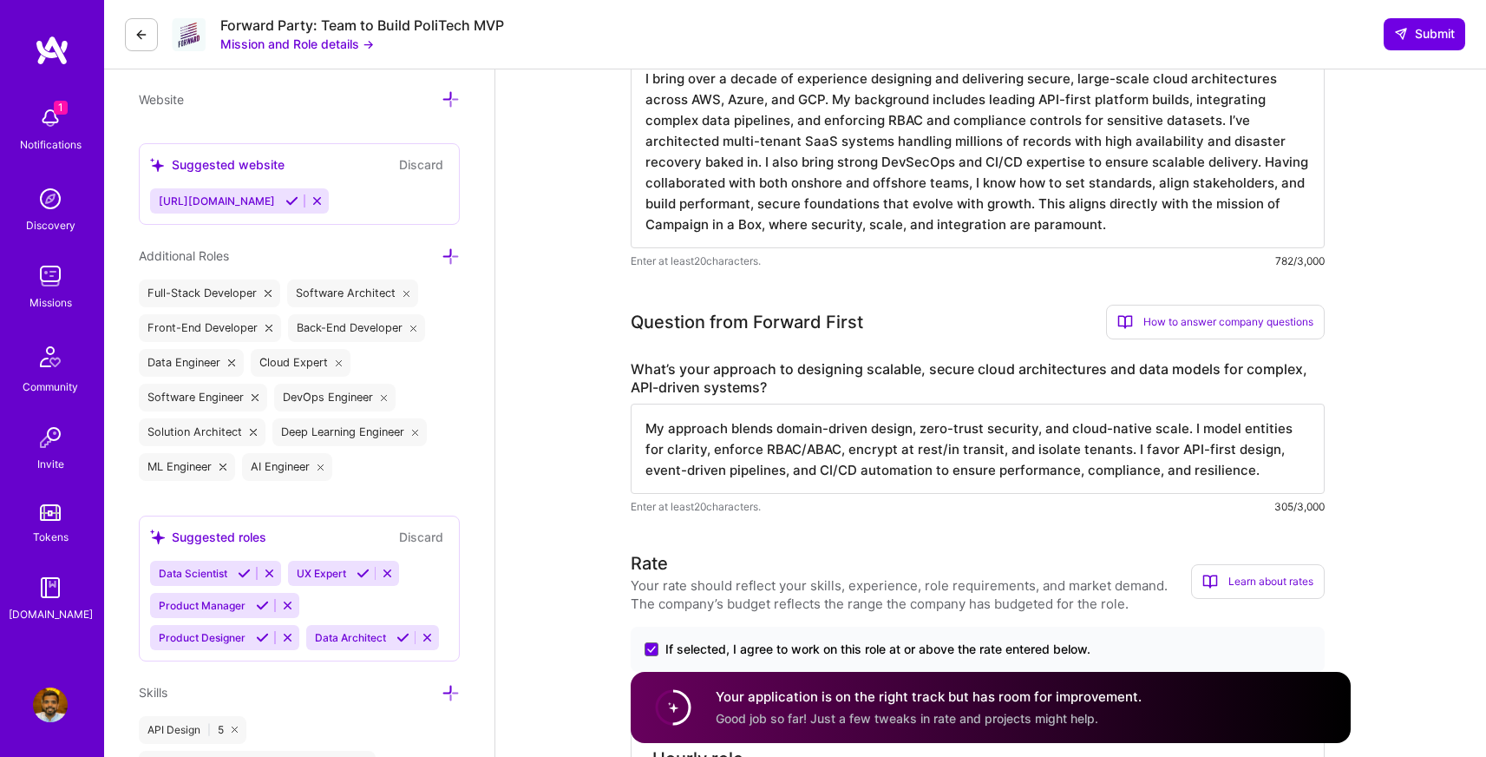
click at [806, 364] on label "What’s your approach to designing scalable, secure cloud architectures and data…" at bounding box center [978, 378] width 694 height 36
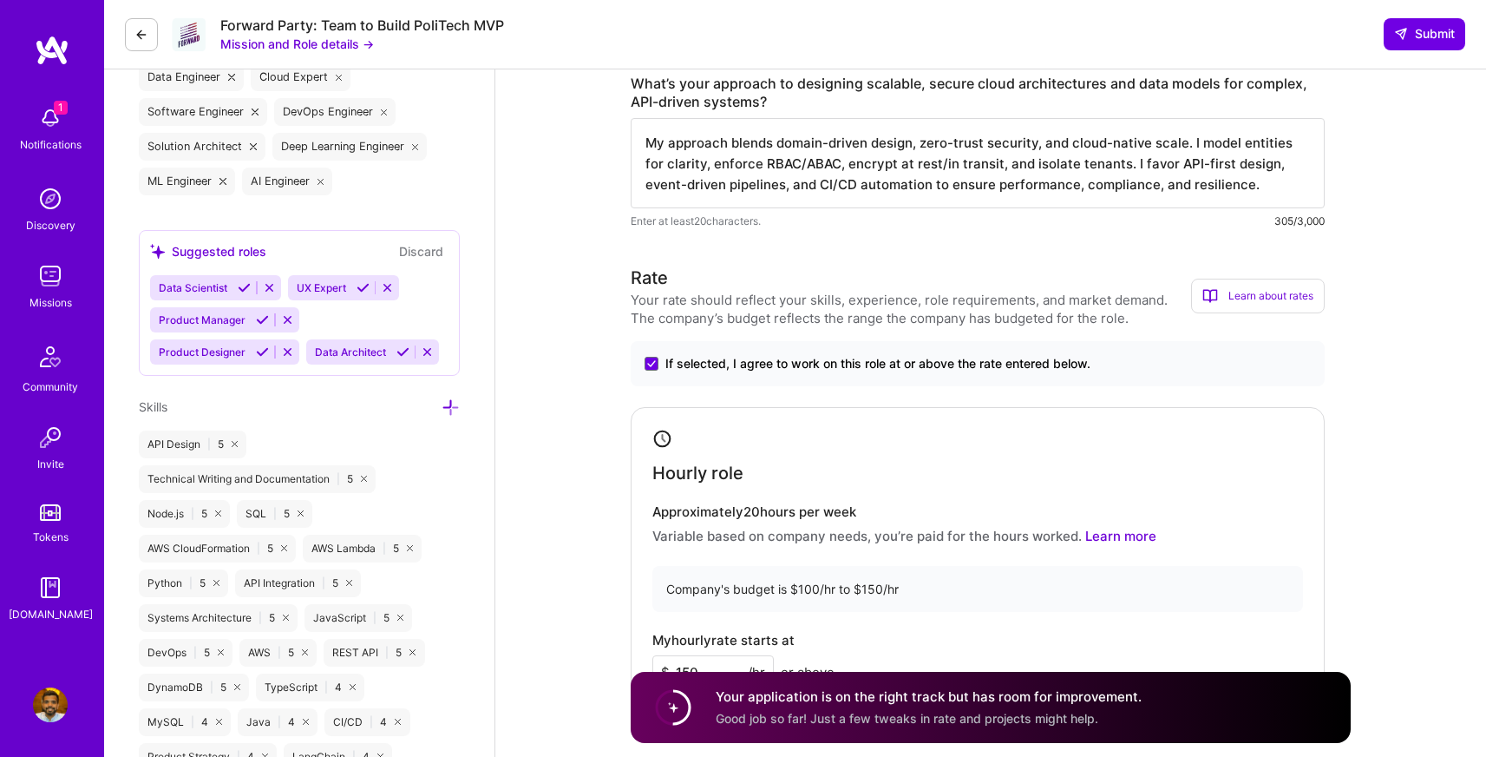
scroll to position [835, 0]
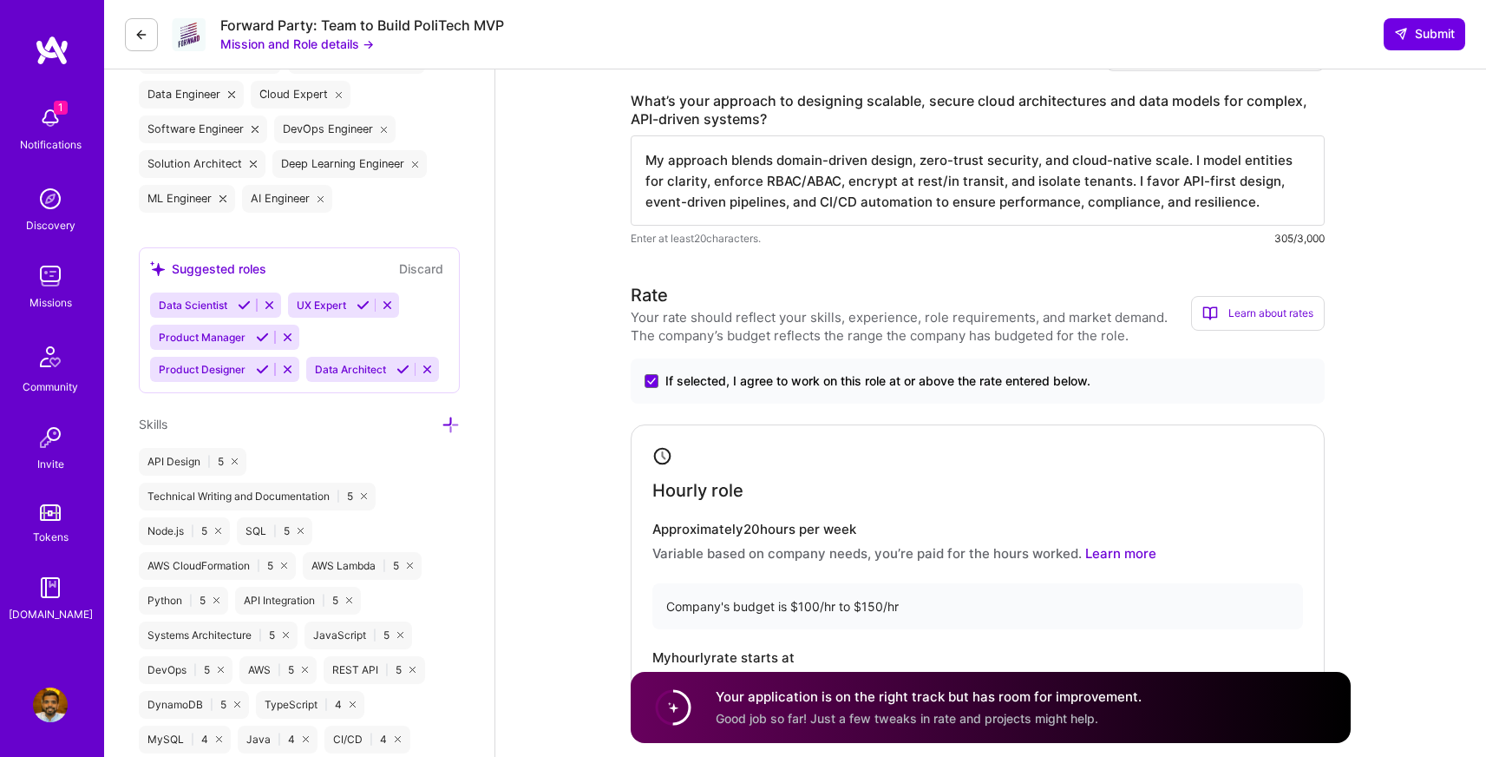
click at [707, 489] on h4 "Hourly role" at bounding box center [698, 490] width 91 height 21
click at [735, 487] on h4 "Hourly role" at bounding box center [698, 490] width 91 height 21
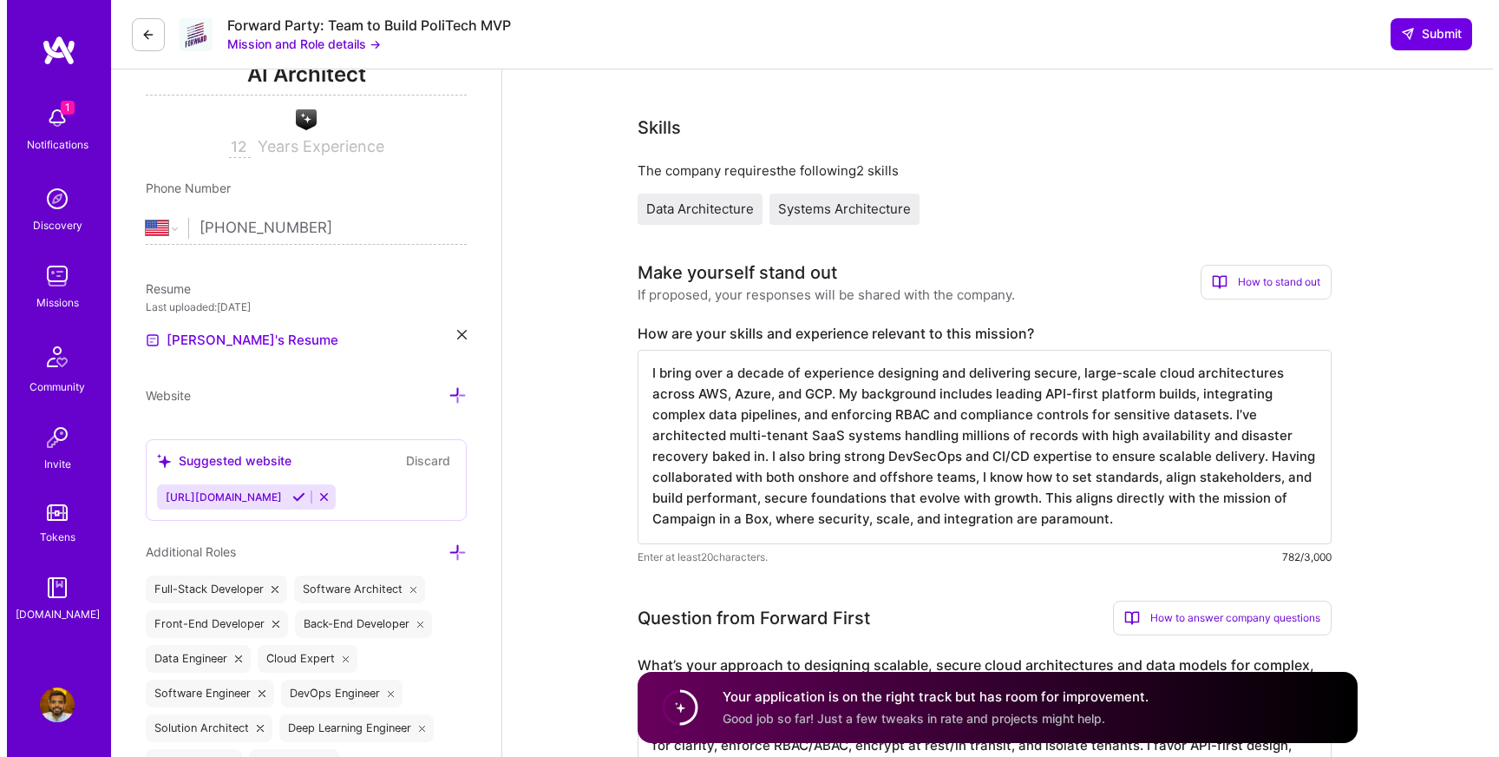
scroll to position [0, 0]
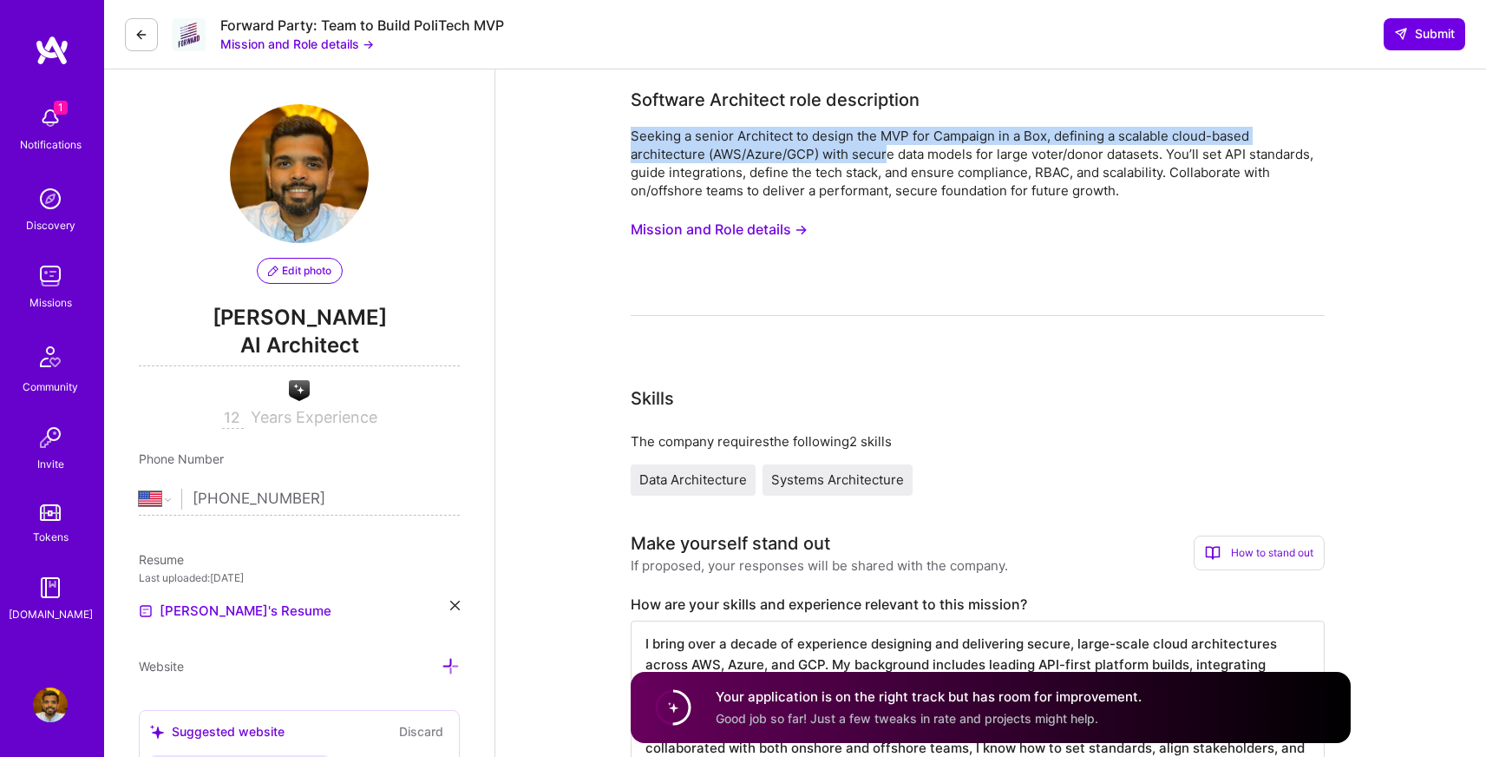
drag, startPoint x: 633, startPoint y: 130, endPoint x: 979, endPoint y: 152, distance: 346.9
click at [963, 153] on div "Seeking a senior Architect to design the MVP for Campaign in a Box, defining a …" at bounding box center [978, 163] width 694 height 73
click at [58, 119] on img at bounding box center [50, 118] width 35 height 35
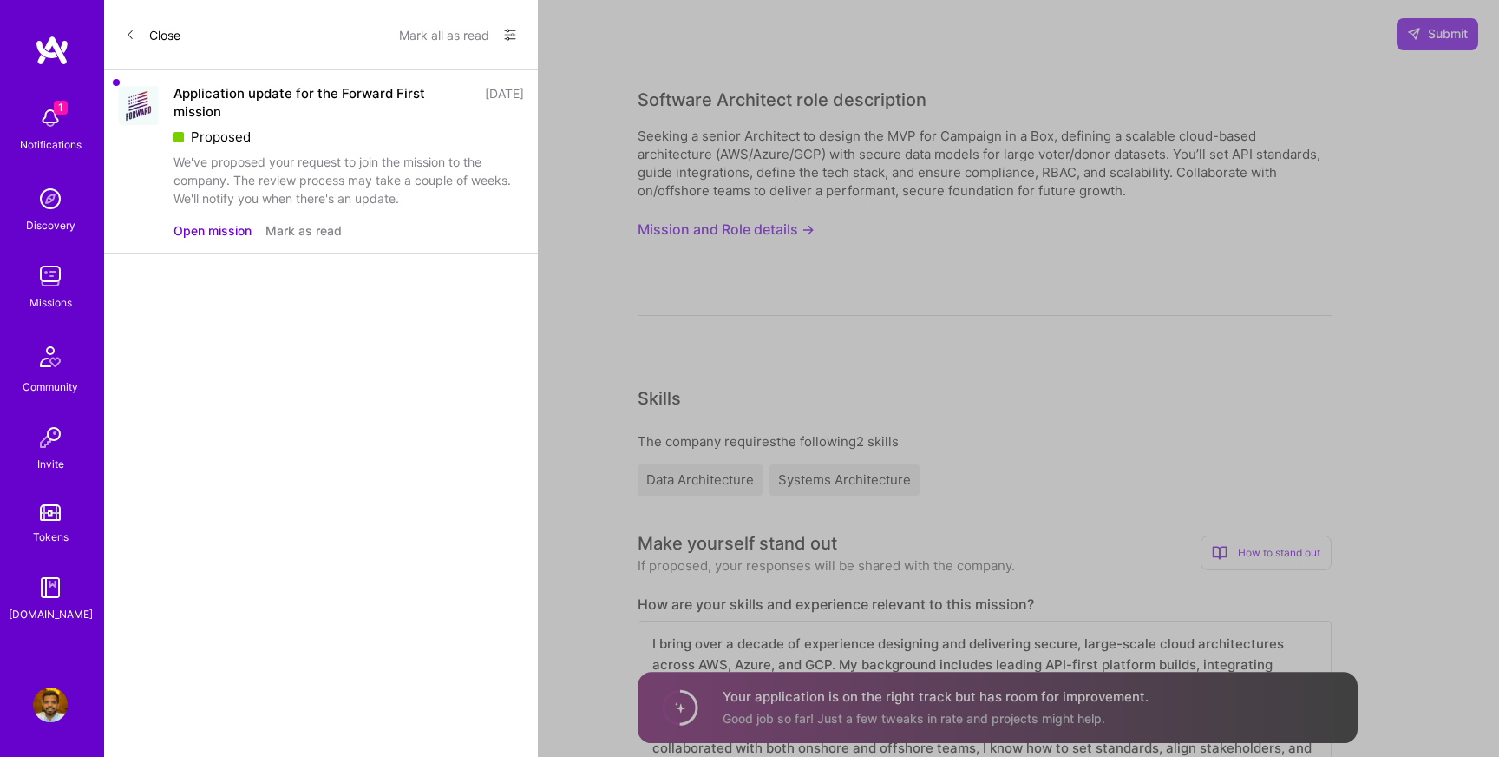
click at [349, 135] on div "Proposed" at bounding box center [349, 137] width 351 height 18
